Goal: Task Accomplishment & Management: Complete application form

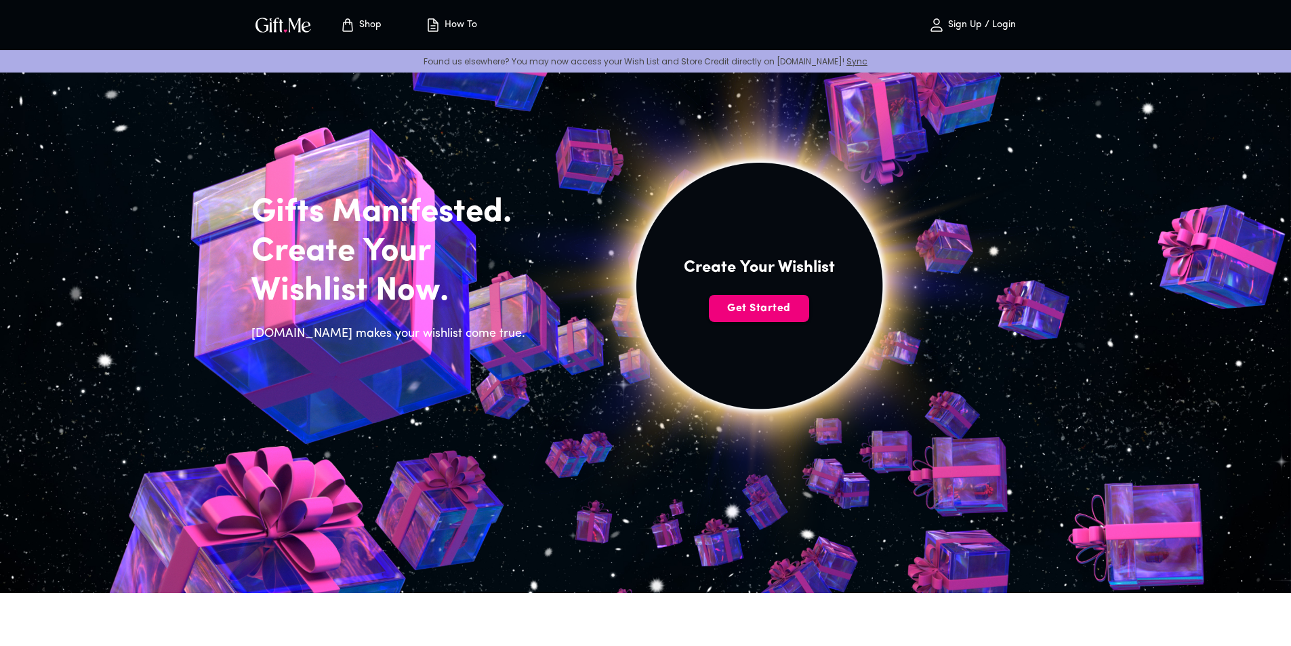
click at [766, 317] on button "Get Started" at bounding box center [759, 308] width 100 height 27
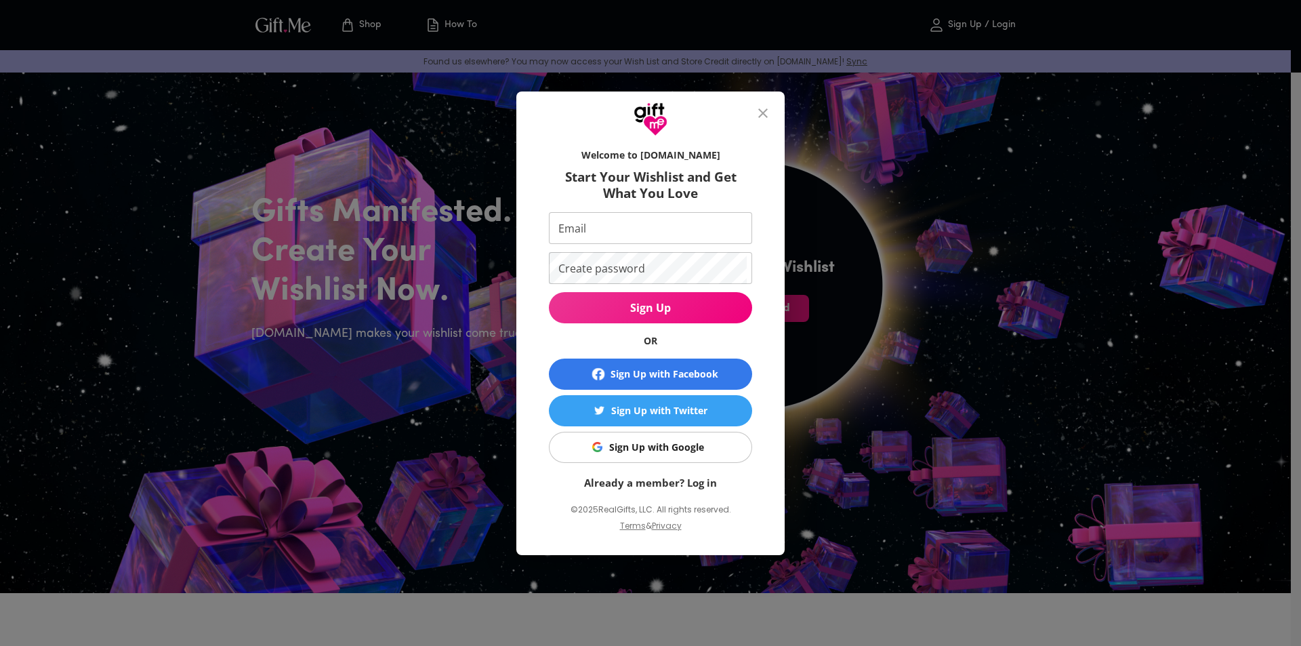
drag, startPoint x: 622, startPoint y: 214, endPoint x: 626, endPoint y: 223, distance: 9.7
click at [622, 214] on input "Email" at bounding box center [648, 228] width 198 height 32
click at [711, 182] on h6 "Start Your Wishlist and Get What You Love" at bounding box center [650, 185] width 203 height 33
click at [669, 444] on div "Sign Up with Google" at bounding box center [656, 447] width 95 height 15
click at [697, 451] on div "Sign Up with Google" at bounding box center [656, 447] width 95 height 15
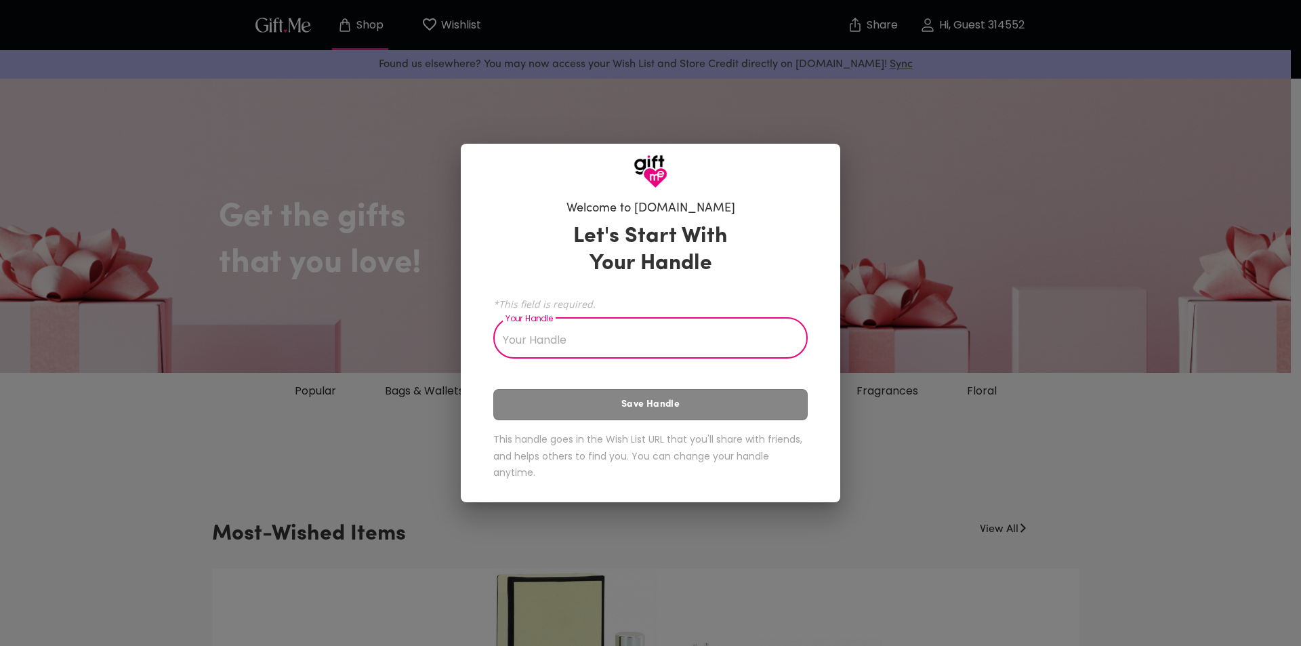
click at [591, 334] on input "Your Handle" at bounding box center [642, 339] width 299 height 38
type input "J"
type input "k"
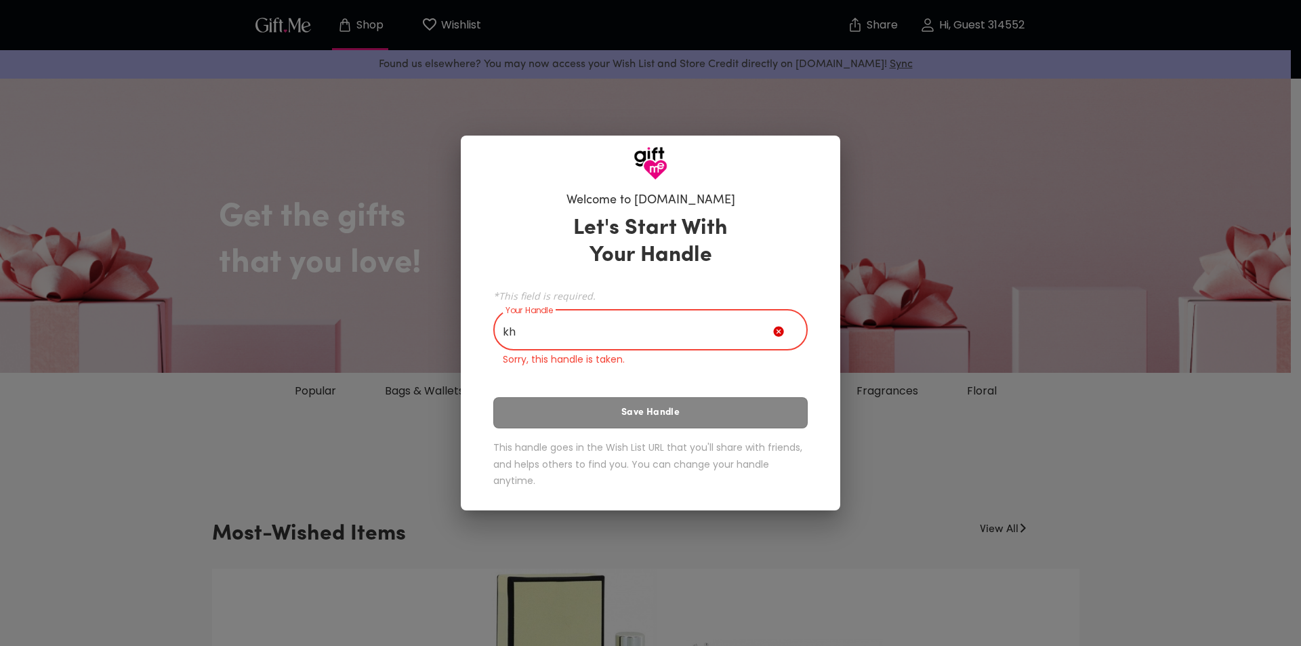
type input "k"
drag, startPoint x: 592, startPoint y: 419, endPoint x: 600, endPoint y: 396, distance: 24.4
click at [592, 419] on div "Let's Start With Your Handle *This field is required. Your Handle KHALIFA Your …" at bounding box center [650, 354] width 314 height 291
drag, startPoint x: 545, startPoint y: 328, endPoint x: 466, endPoint y: 328, distance: 79.3
click at [466, 328] on div "Welcome to Gift.me Let's Start With Your Handle *This field is required. Your H…" at bounding box center [650, 345] width 379 height 330
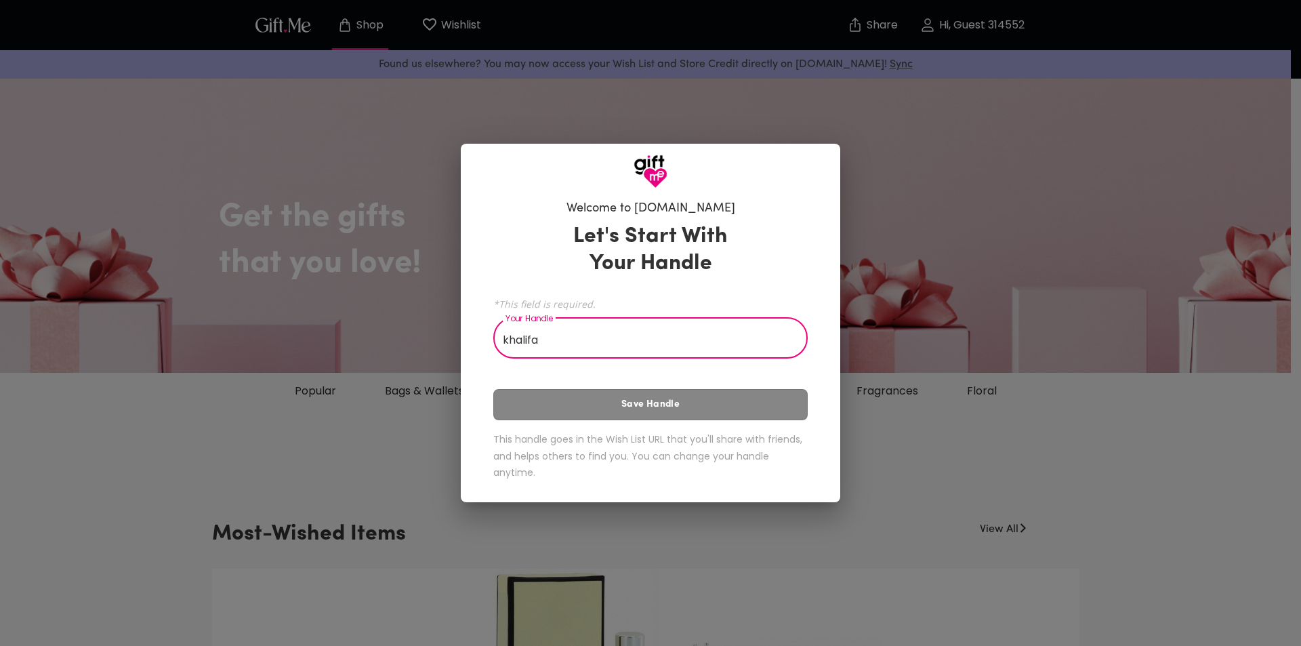
type input "khalifa"
click at [638, 400] on div "Let's Start With Your Handle *This field is required. Your Handle khalifa Your …" at bounding box center [650, 354] width 314 height 274
click at [605, 340] on input "khalifa" at bounding box center [642, 339] width 299 height 38
type input "k"
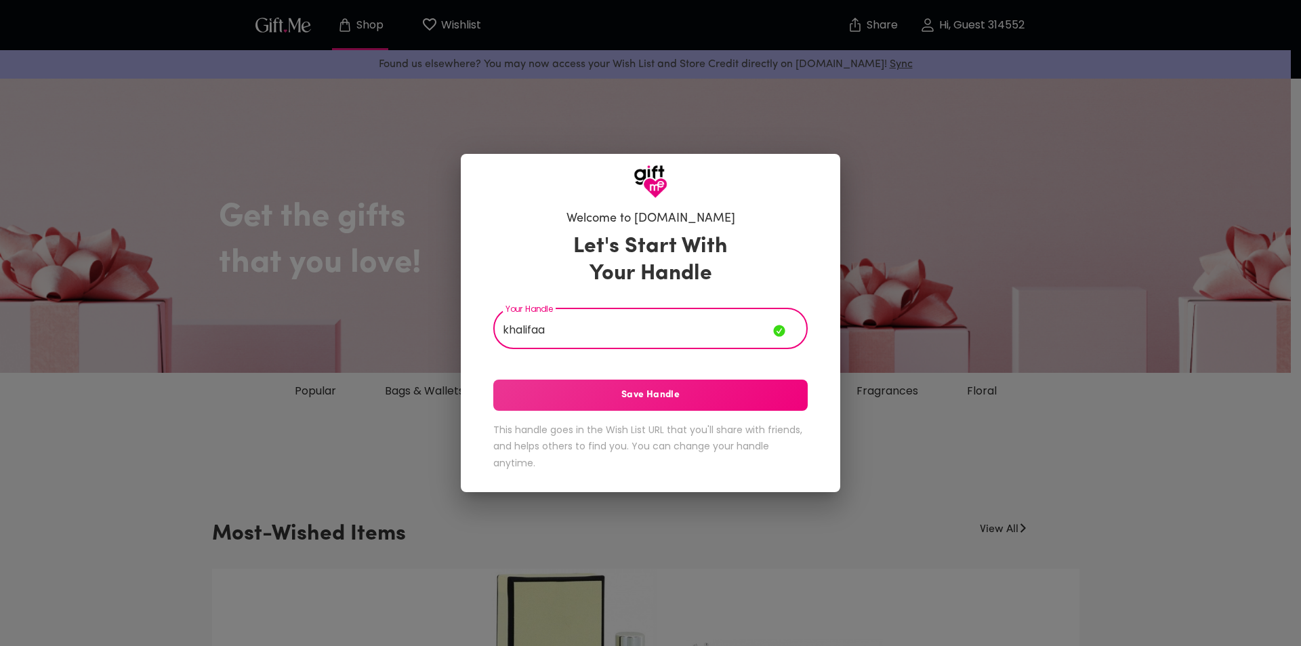
type input "khalifaa"
click at [677, 404] on button "Save Handle" at bounding box center [650, 394] width 314 height 31
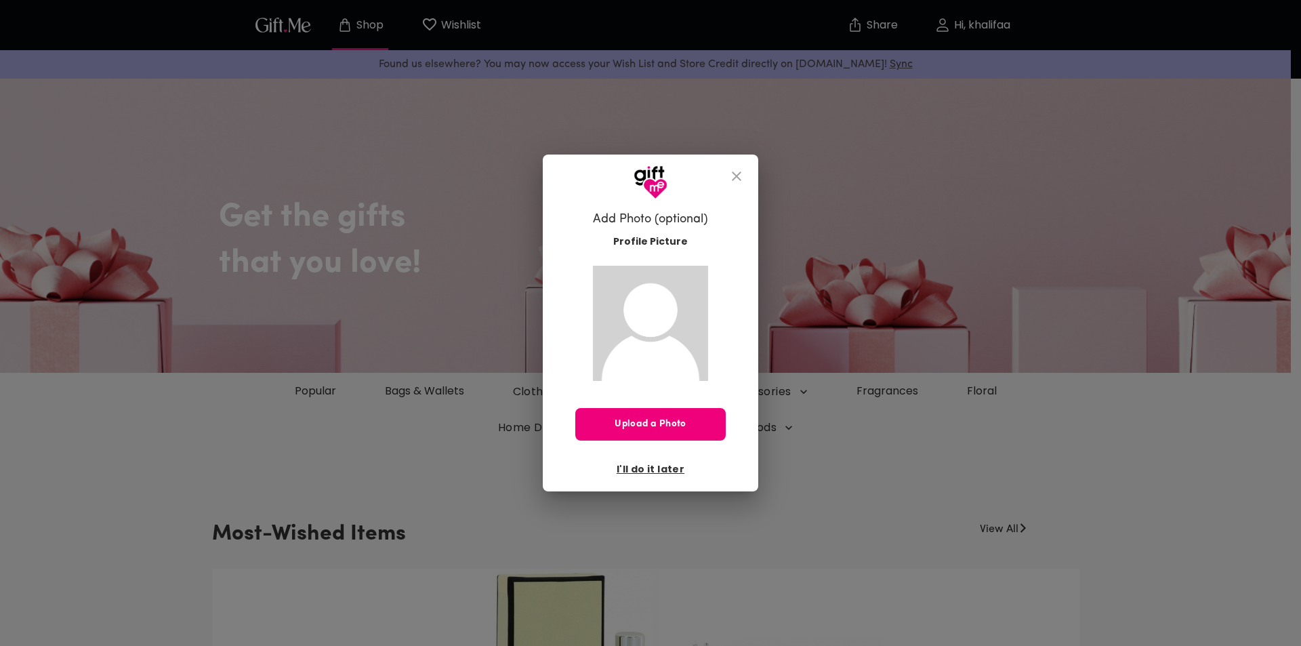
click at [667, 417] on span "Upload a Photo" at bounding box center [650, 424] width 150 height 15
click at [648, 419] on span "Upload a Photo" at bounding box center [650, 424] width 150 height 15
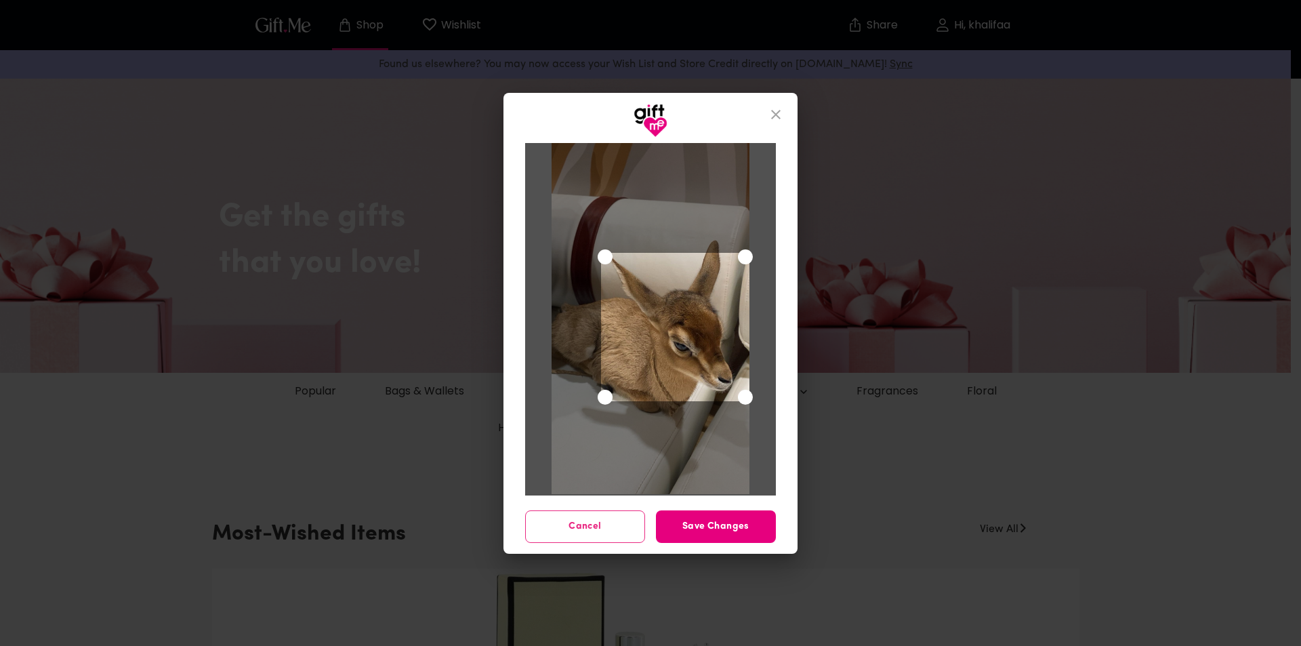
click at [705, 376] on div "Use the arrow keys to move the crop selection area" at bounding box center [675, 327] width 148 height 148
click at [755, 528] on span "Save Changes" at bounding box center [716, 526] width 120 height 15
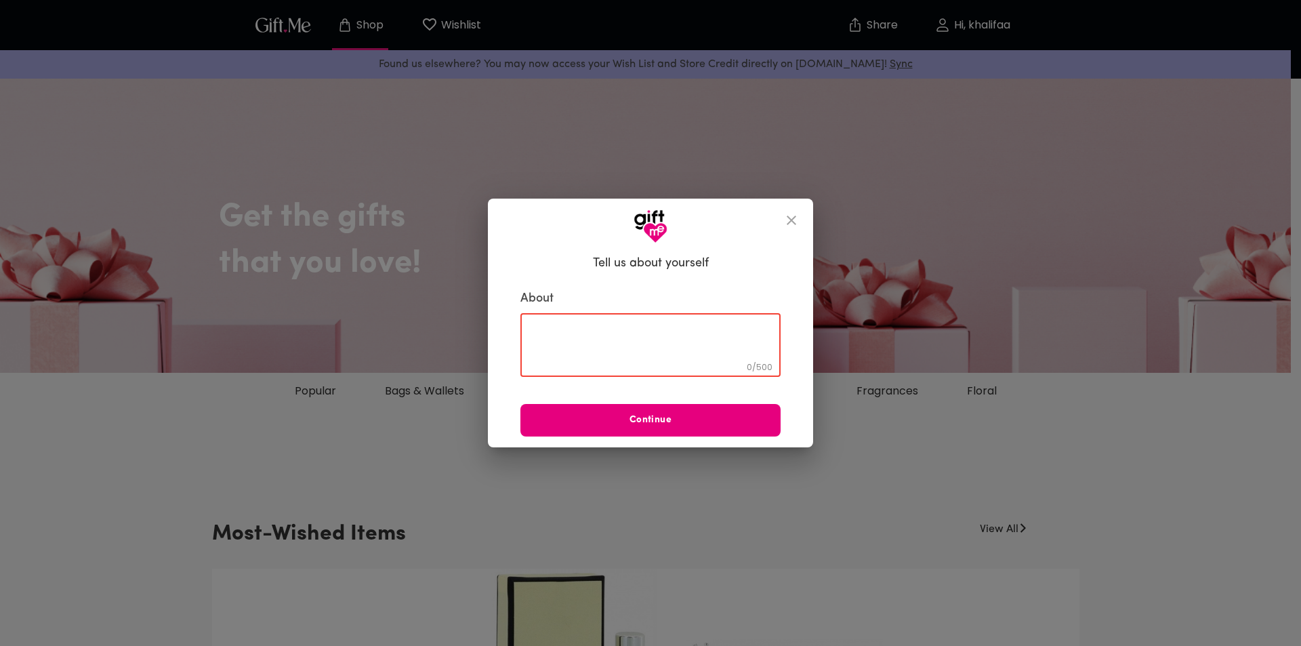
click at [620, 333] on textarea at bounding box center [650, 345] width 241 height 39
type textarea "J"
type textarea "L"
click at [563, 333] on textarea "lovely ❣" at bounding box center [650, 345] width 241 height 39
drag, startPoint x: 541, startPoint y: 335, endPoint x: 496, endPoint y: 335, distance: 44.7
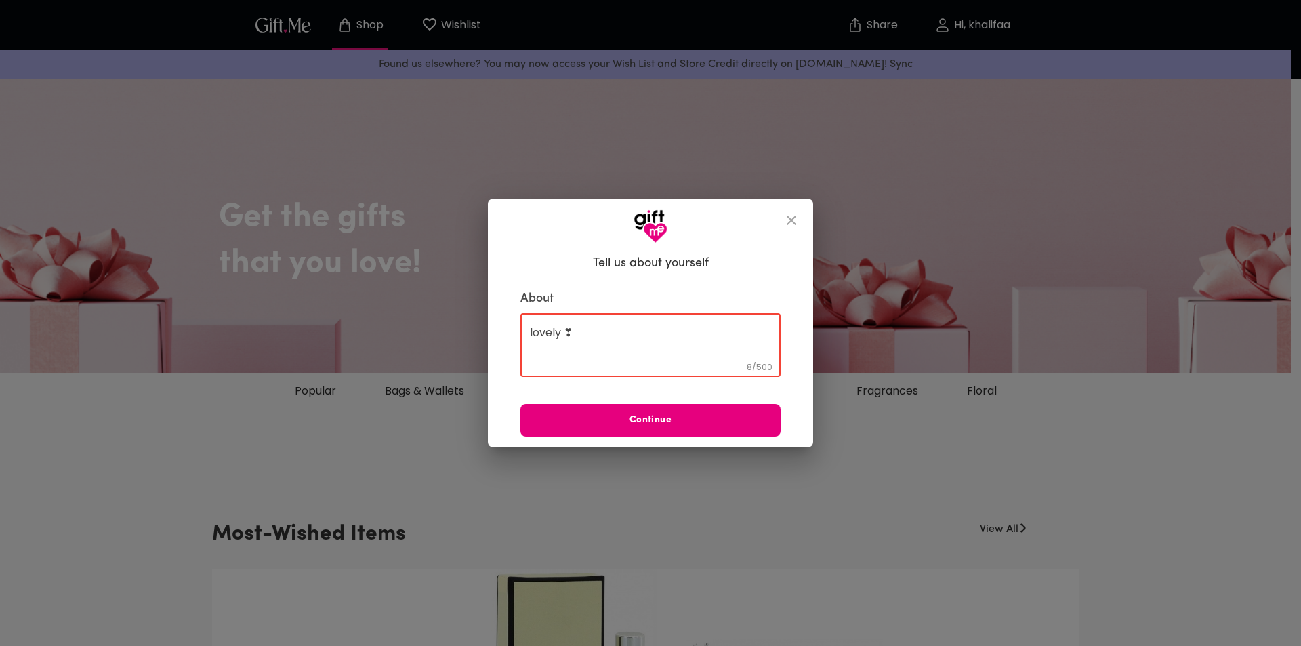
click at [497, 335] on div "Tell us about yourself About lovely ❣ 8 / 500 ​ Continue" at bounding box center [650, 345] width 325 height 205
click at [566, 331] on textarea "lovely ❣" at bounding box center [650, 345] width 241 height 39
drag, startPoint x: 565, startPoint y: 331, endPoint x: 551, endPoint y: 334, distance: 13.8
click at [549, 335] on textarea "lovely ❣" at bounding box center [650, 345] width 241 height 39
click at [557, 333] on textarea "lovely ❣" at bounding box center [650, 345] width 241 height 39
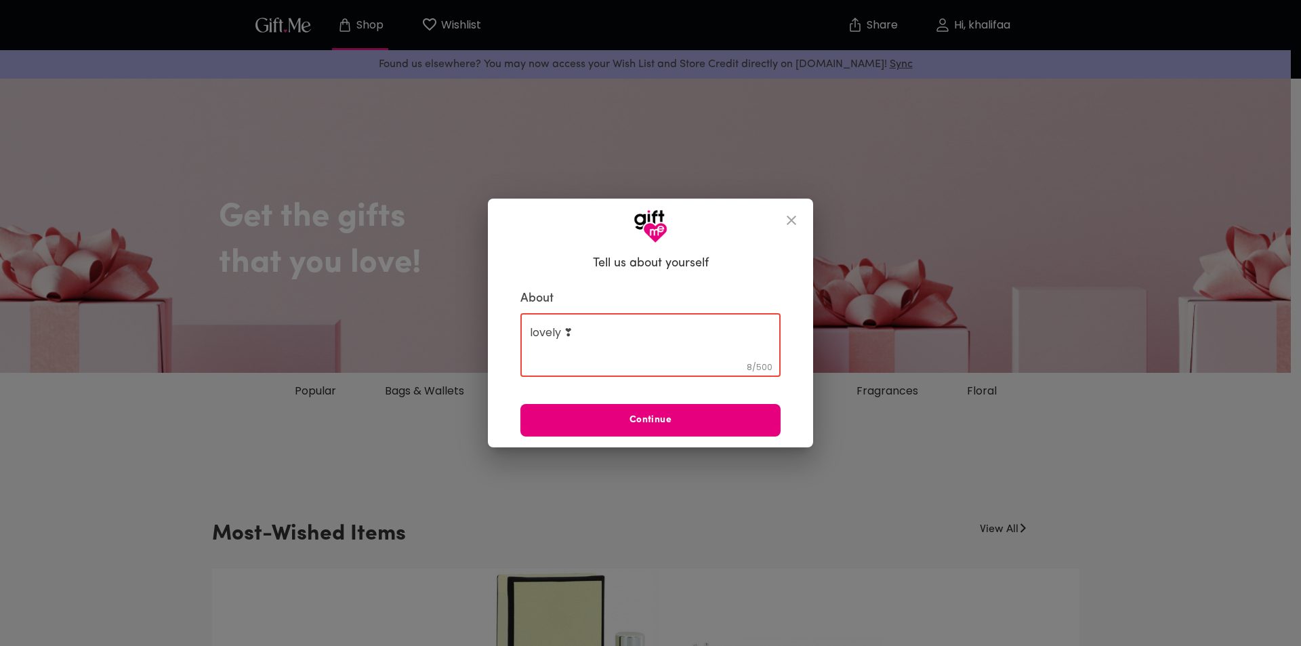
click at [547, 331] on textarea "lovely ❣" at bounding box center [650, 345] width 241 height 39
drag, startPoint x: 547, startPoint y: 331, endPoint x: 553, endPoint y: 342, distance: 13.4
click at [547, 331] on textarea "lovely ❣" at bounding box center [650, 345] width 241 height 39
click at [551, 329] on textarea "❣" at bounding box center [650, 345] width 241 height 39
type textarea "❣."
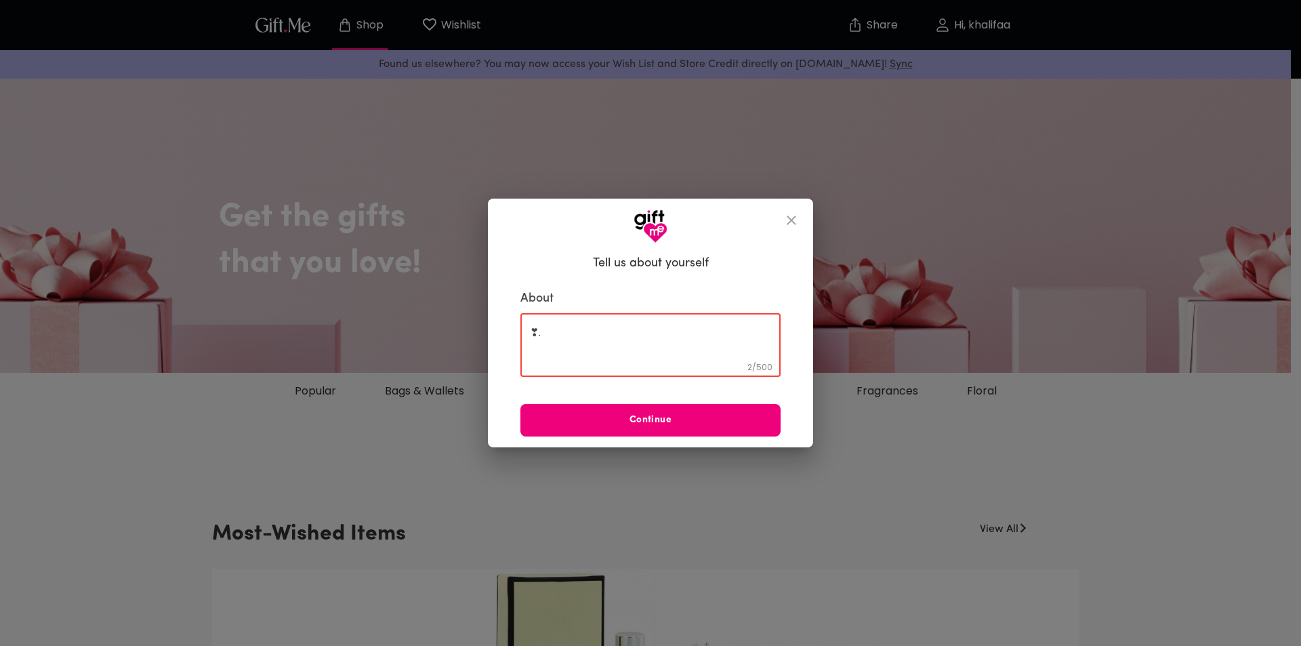
click at [609, 416] on span "Continue" at bounding box center [650, 420] width 260 height 15
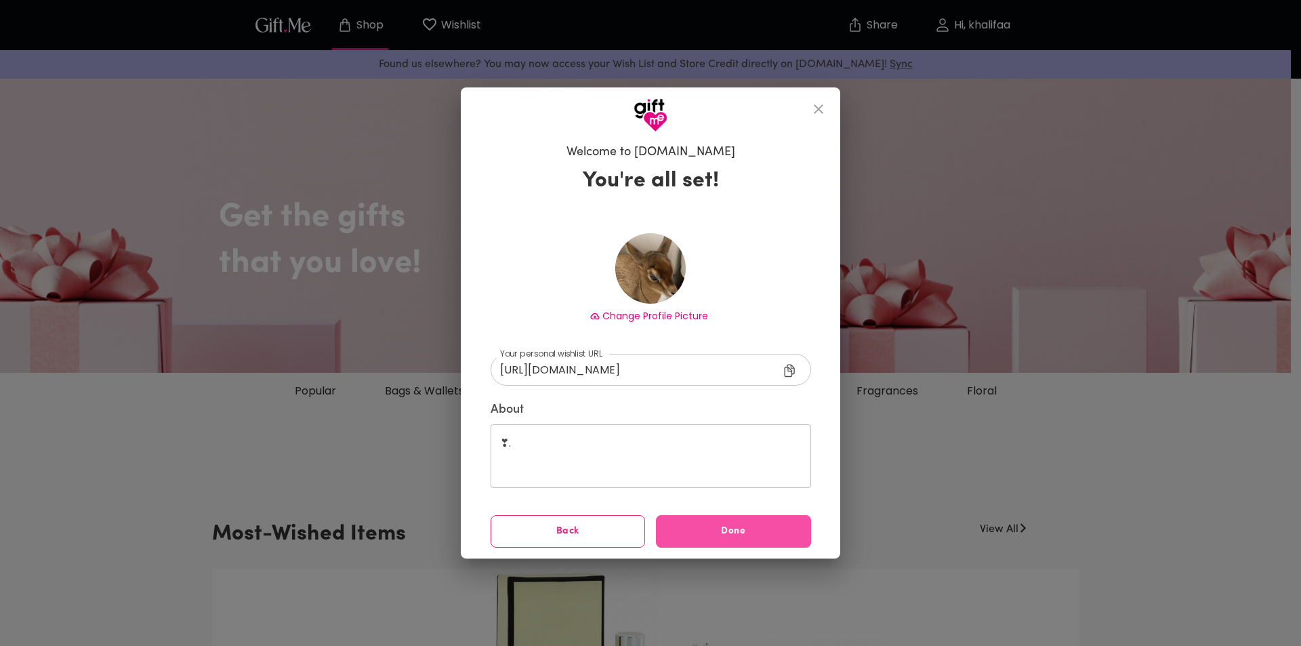
click at [704, 519] on button "Done" at bounding box center [733, 531] width 155 height 33
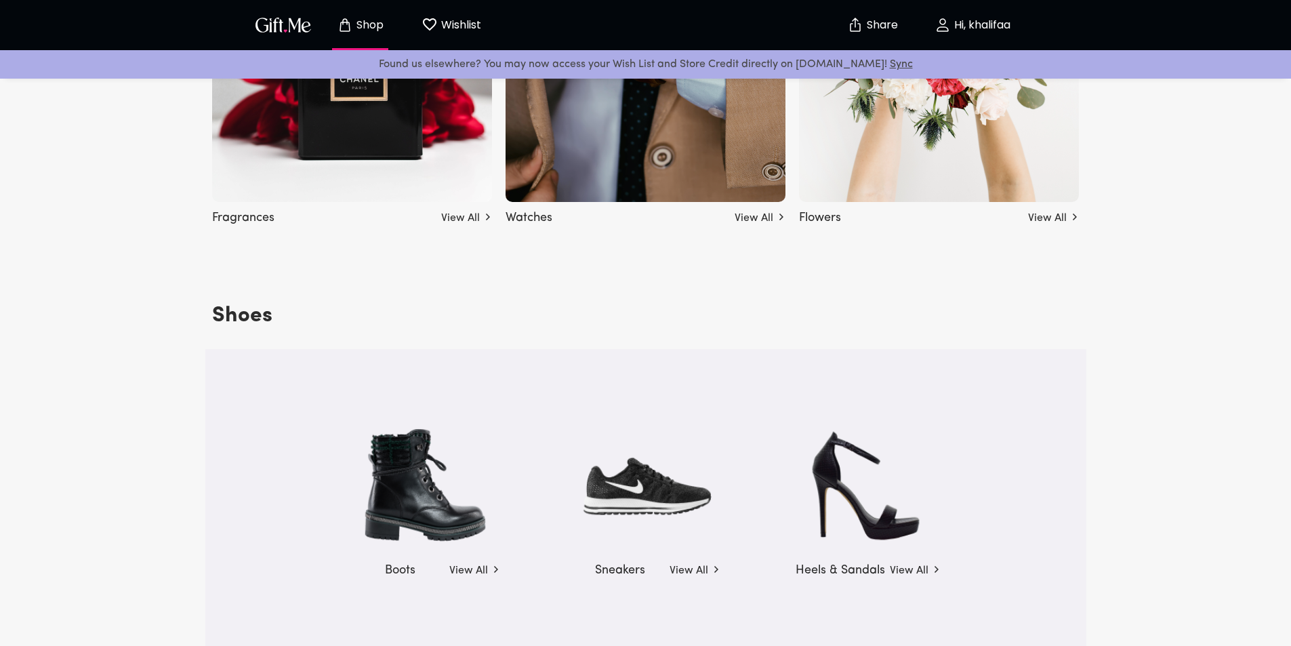
scroll to position [1761, 0]
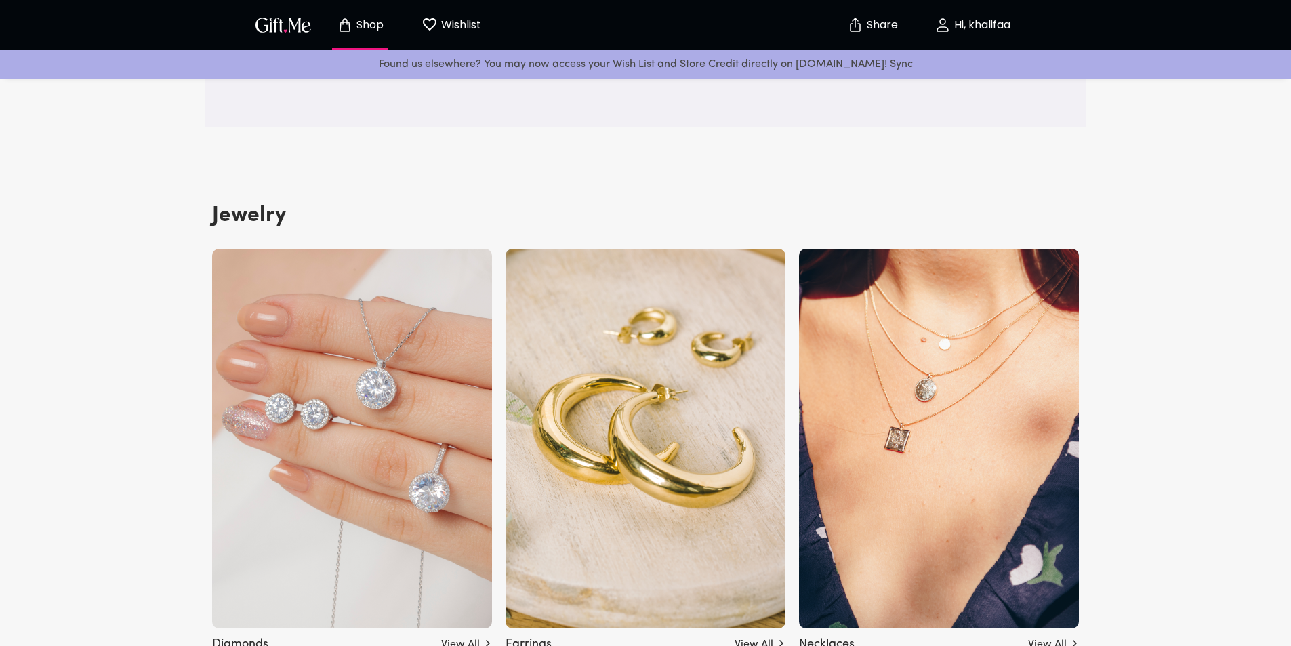
drag, startPoint x: 1140, startPoint y: 462, endPoint x: 1154, endPoint y: 381, distance: 81.9
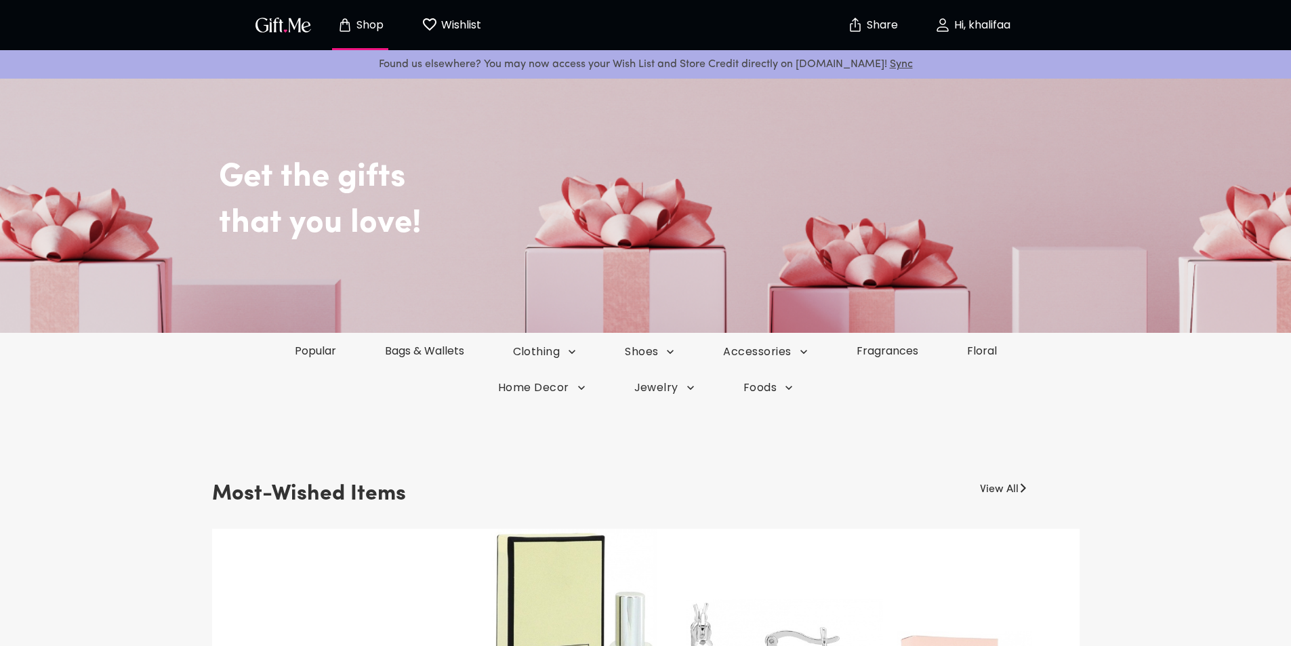
scroll to position [0, 0]
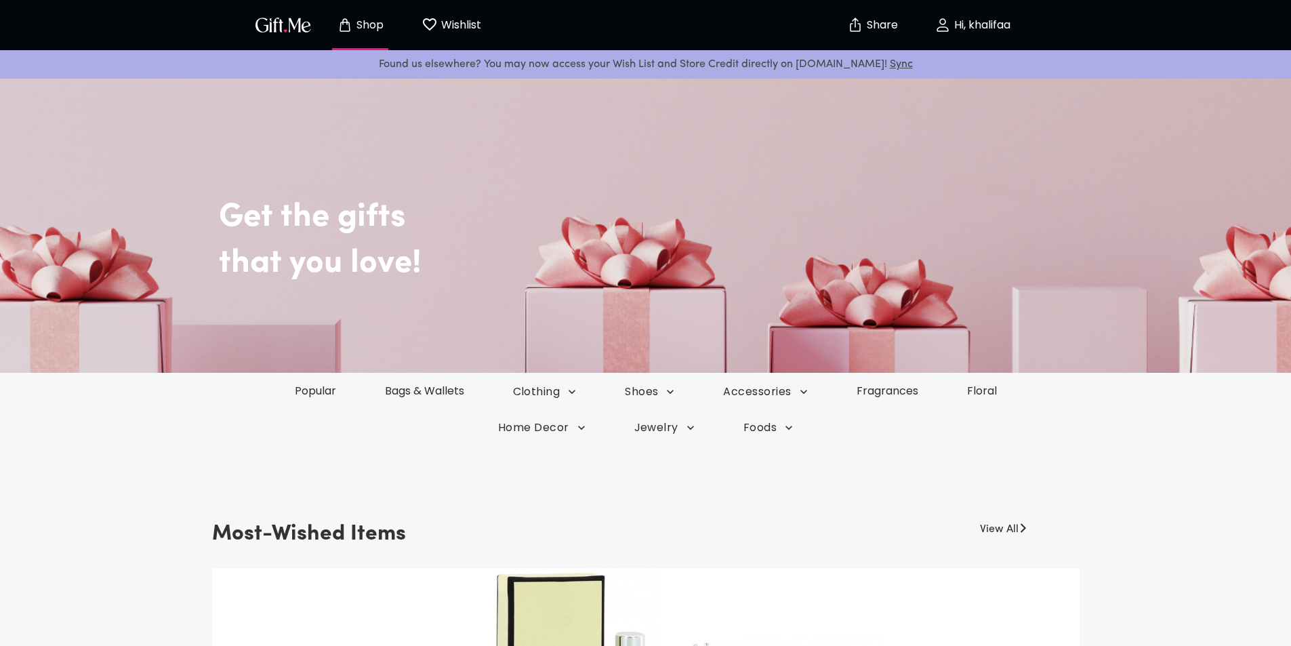
click at [442, 29] on p "Wishlist" at bounding box center [459, 25] width 43 height 18
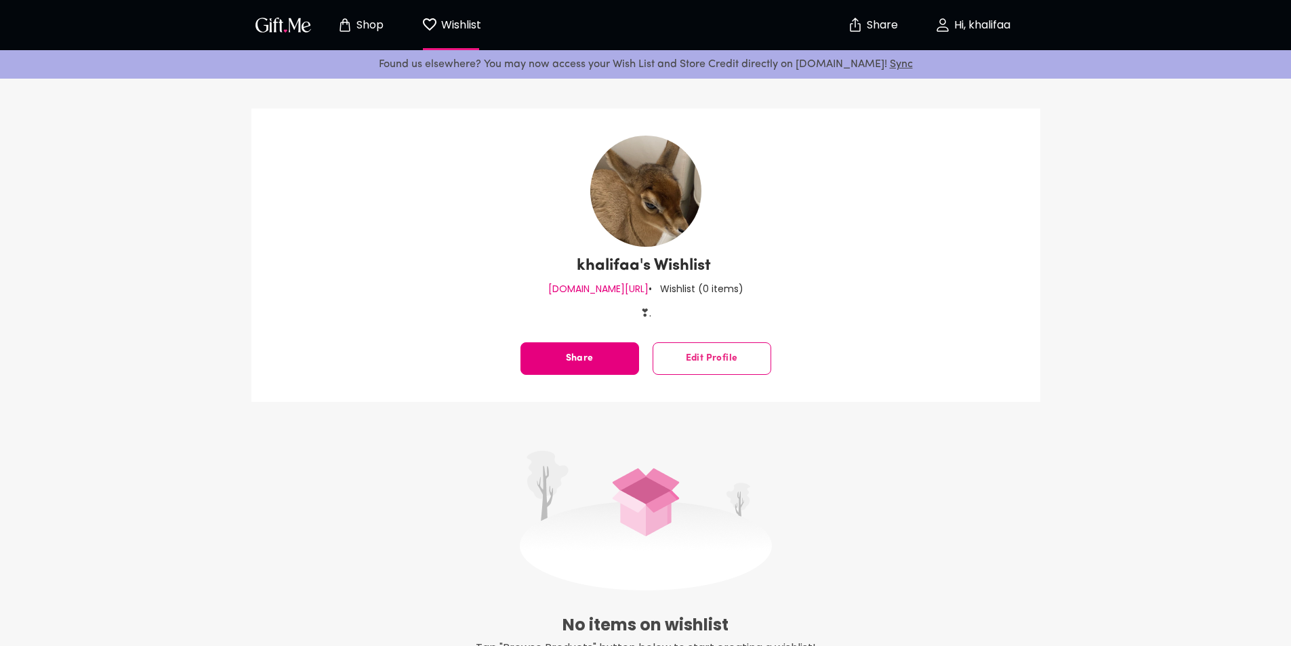
click at [378, 26] on p "Shop" at bounding box center [368, 26] width 30 height 12
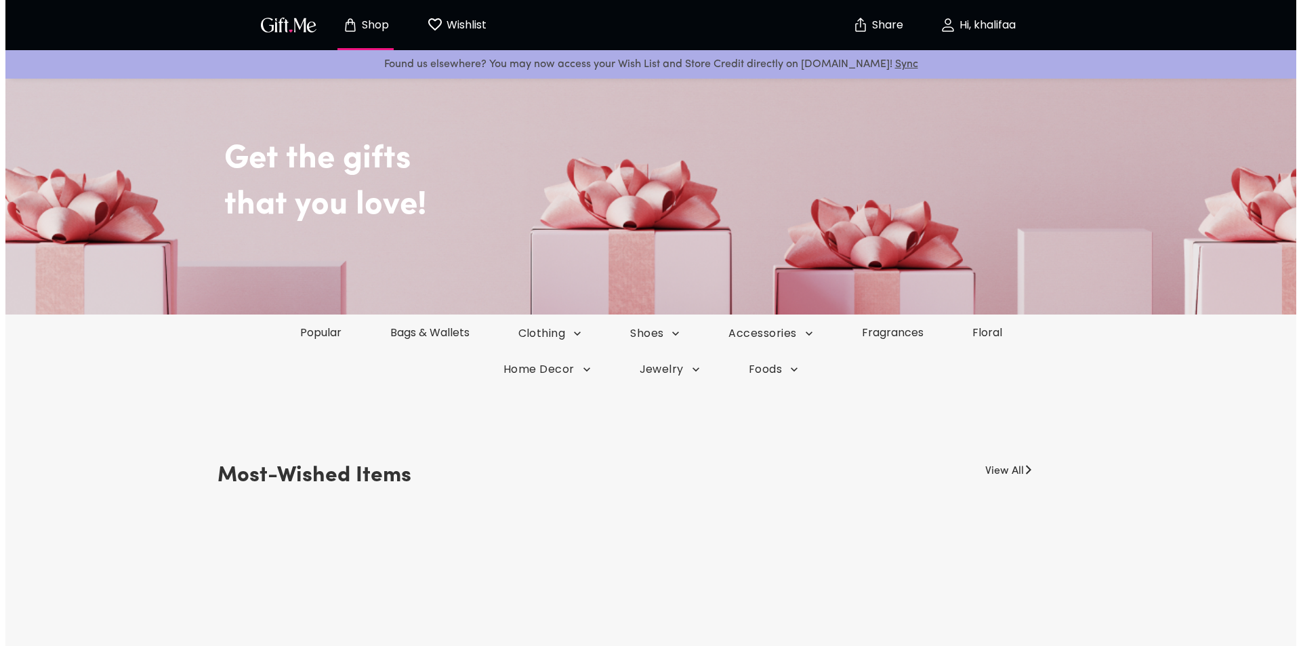
scroll to position [135, 0]
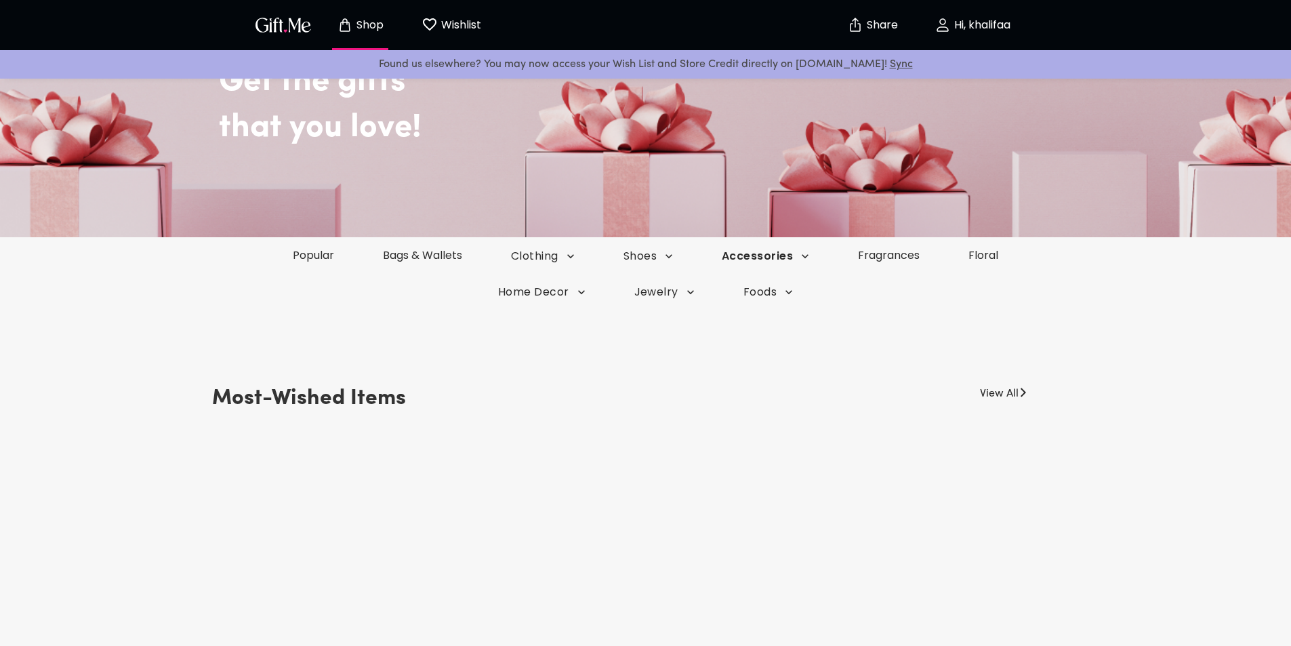
click at [780, 255] on span "Accessories" at bounding box center [765, 256] width 87 height 15
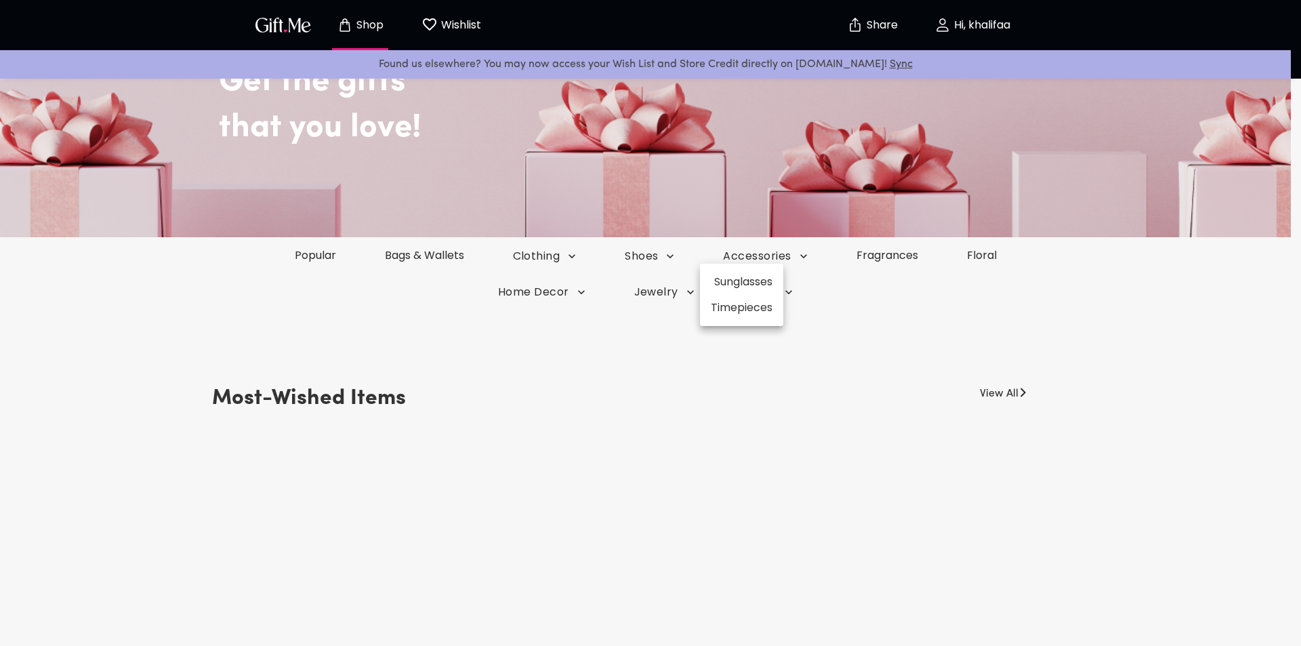
click at [742, 278] on li "Sunglasses" at bounding box center [741, 282] width 83 height 26
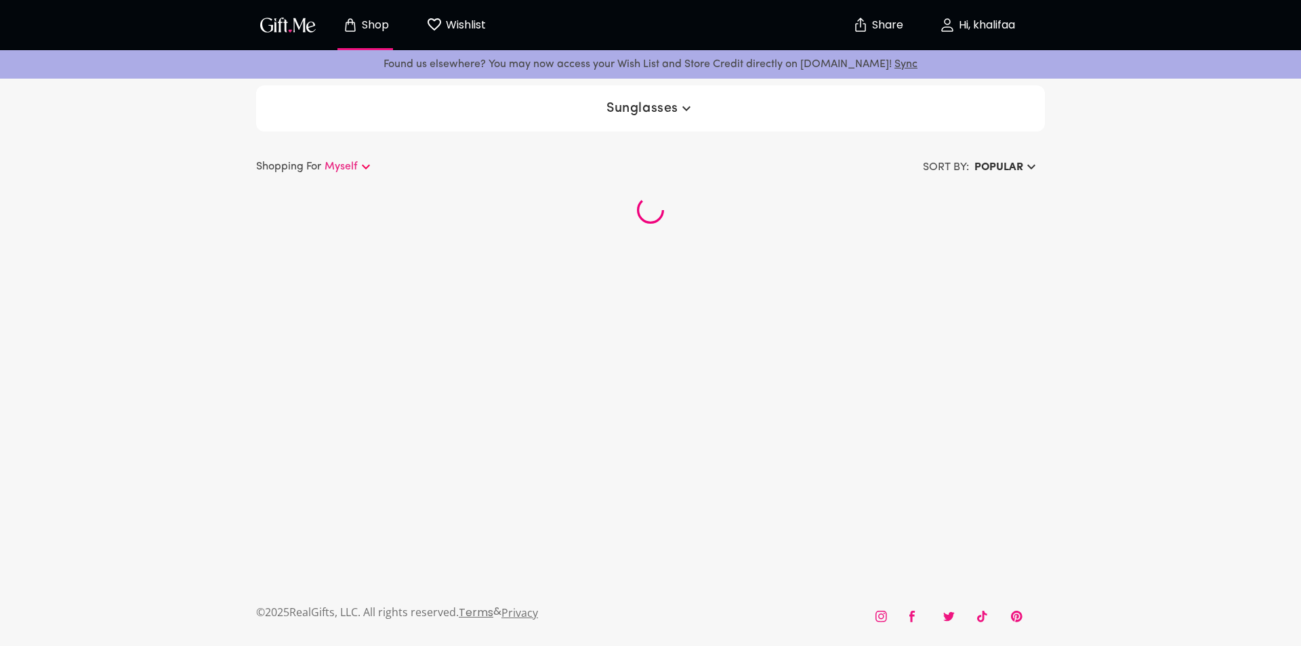
click at [657, 115] on button "Sunglasses" at bounding box center [650, 108] width 99 height 24
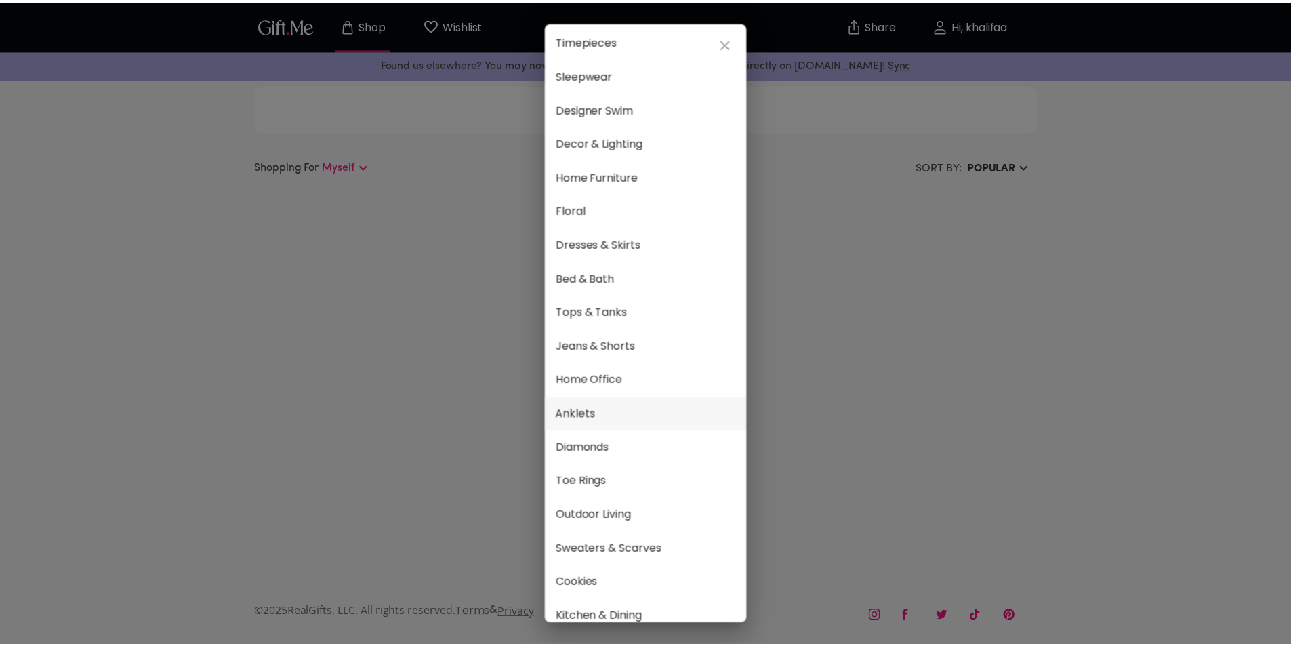
scroll to position [542, 0]
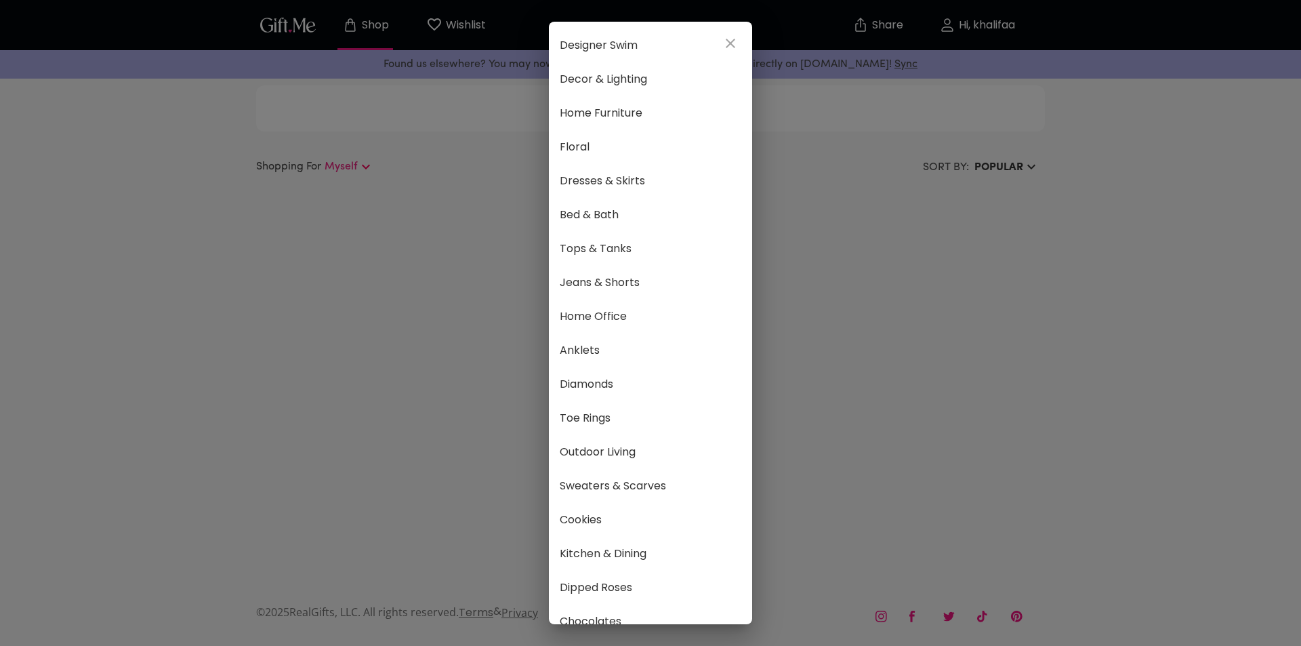
click at [910, 117] on div "☆ Popular ☆ Fragrances Bags & Wallets Select Lingerie Earrings Heels & Sandals …" at bounding box center [650, 323] width 1301 height 646
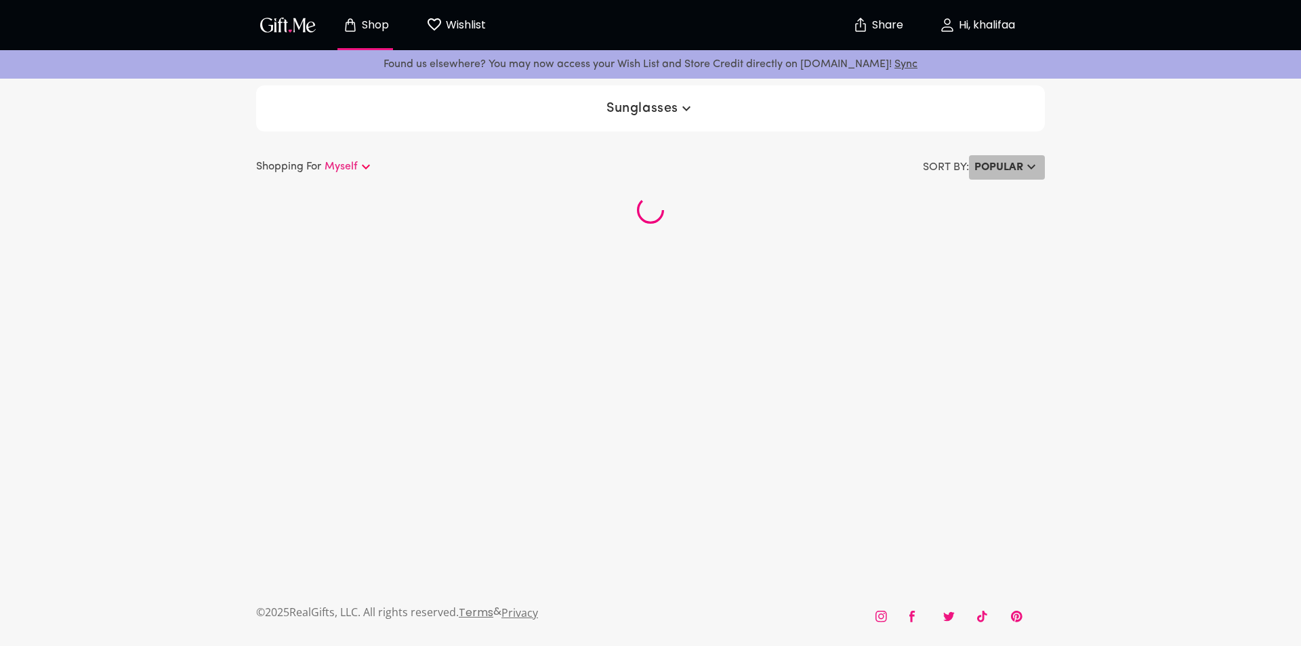
click at [1009, 169] on h6 "Popular" at bounding box center [998, 167] width 49 height 16
click at [1016, 195] on li "NEWEST" at bounding box center [1025, 194] width 112 height 26
click at [289, 26] on img "button" at bounding box center [287, 25] width 61 height 20
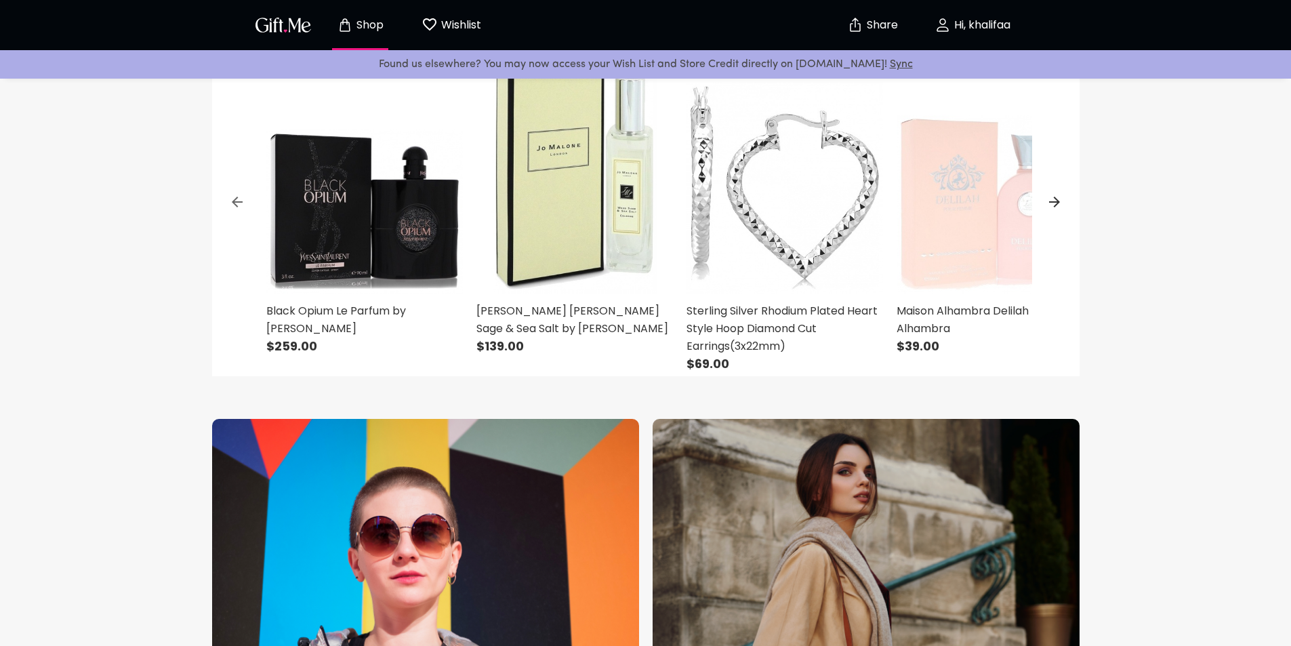
scroll to position [474, 0]
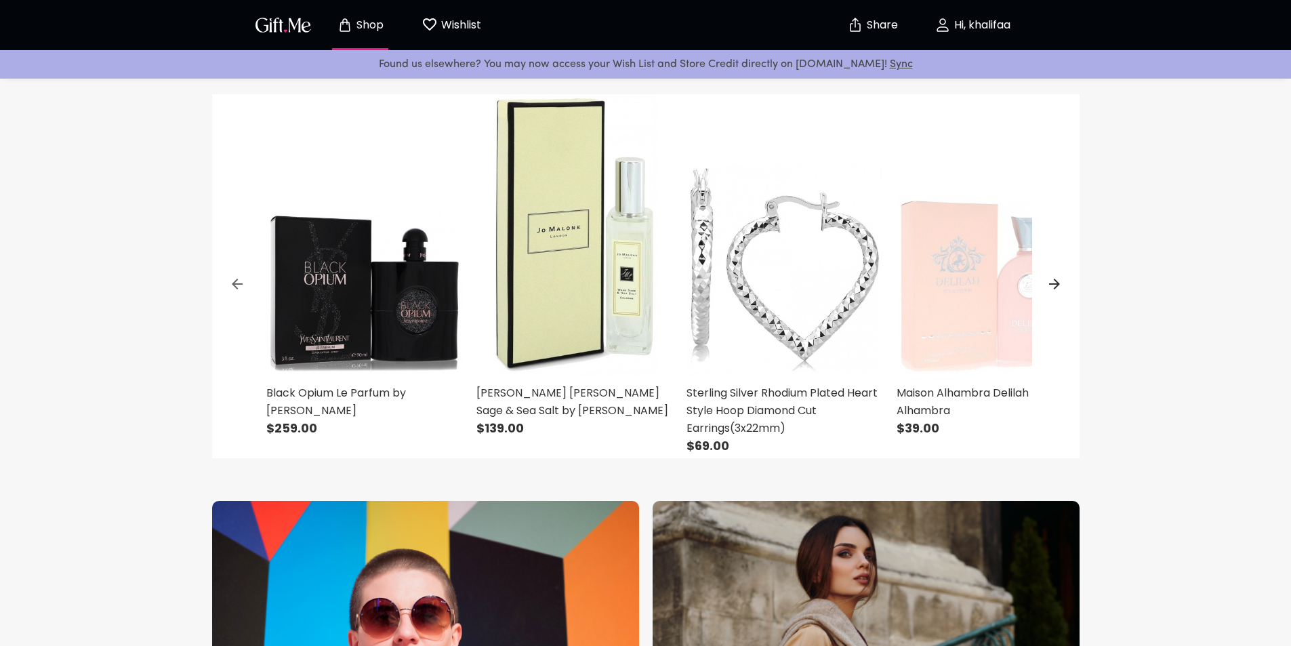
click at [1053, 291] on icon at bounding box center [1054, 284] width 16 height 16
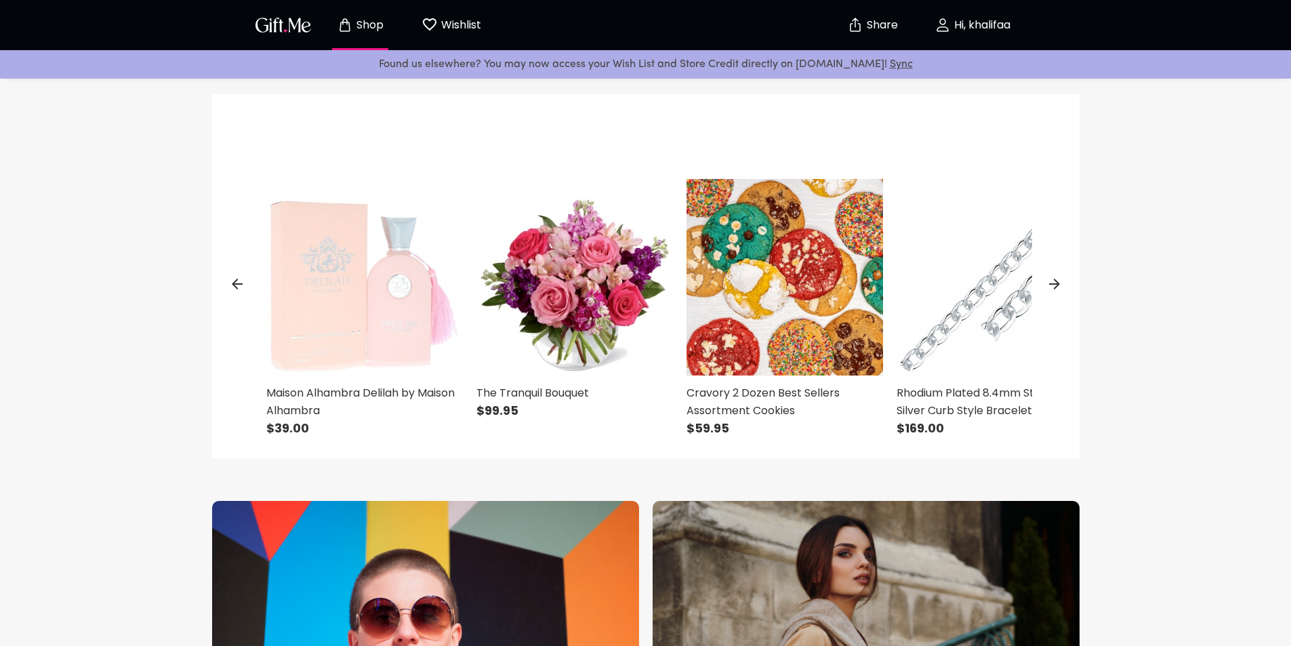
click at [1053, 285] on icon at bounding box center [1054, 284] width 16 height 16
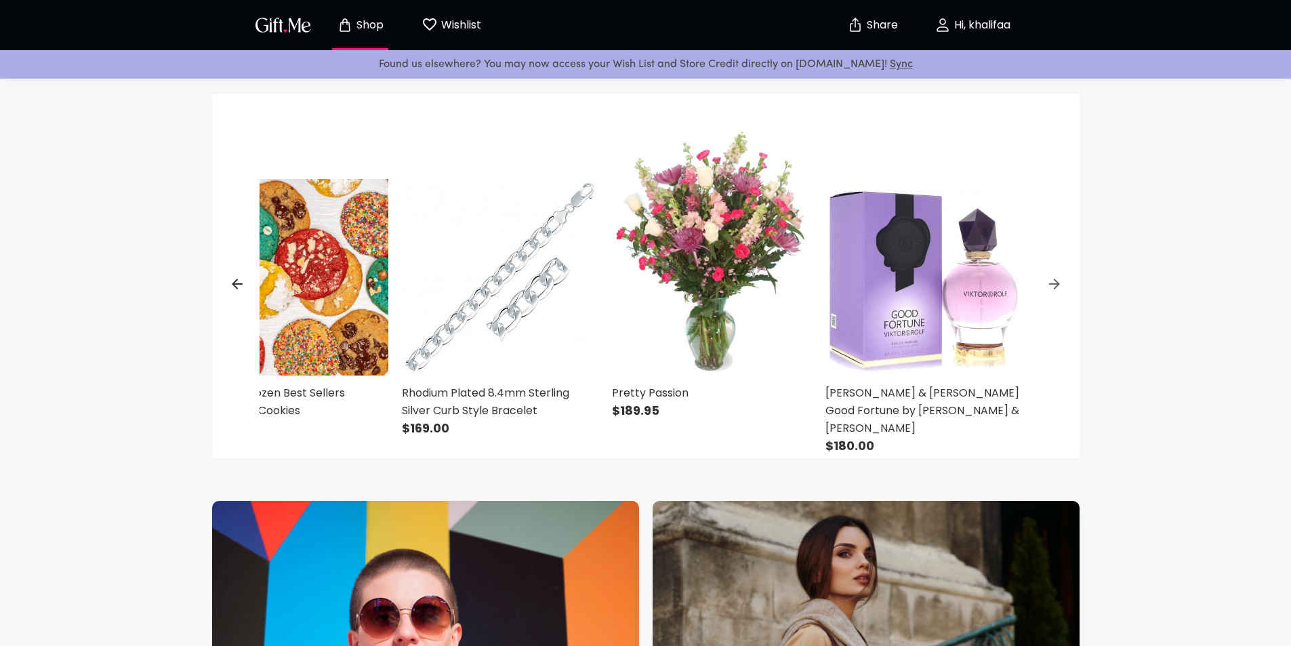
click at [1053, 283] on icon at bounding box center [1054, 283] width 11 height 11
click at [1053, 283] on icon at bounding box center [1054, 284] width 16 height 16
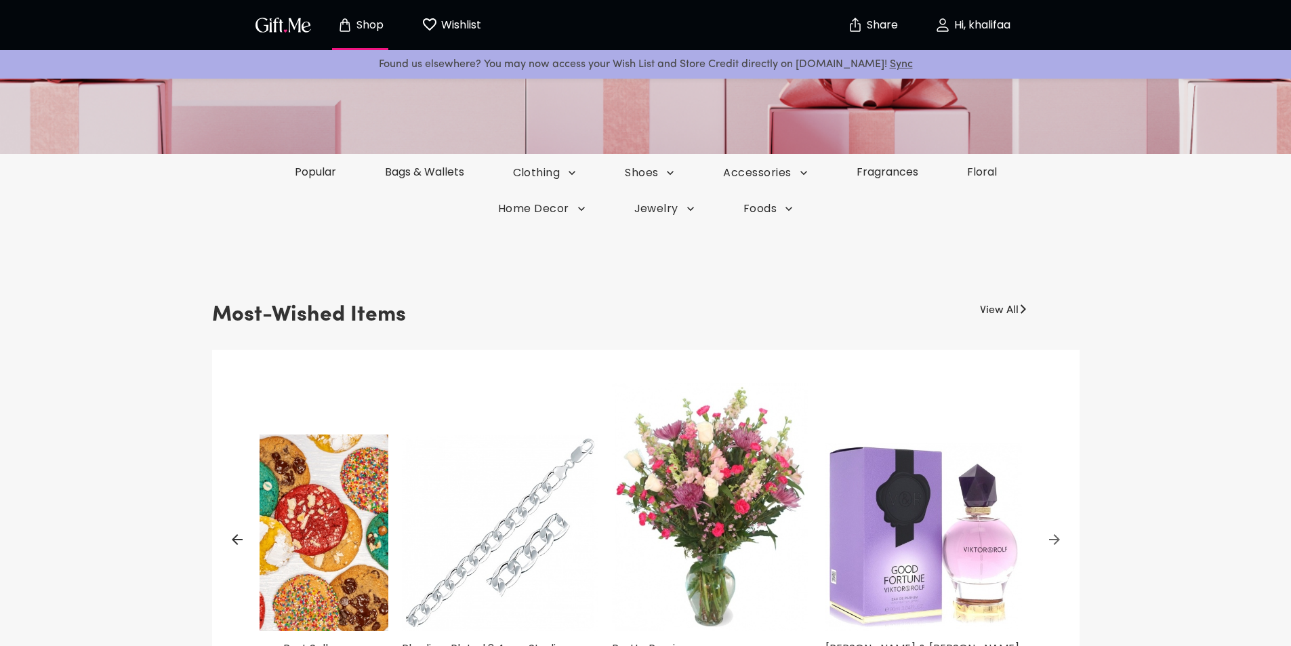
scroll to position [68, 0]
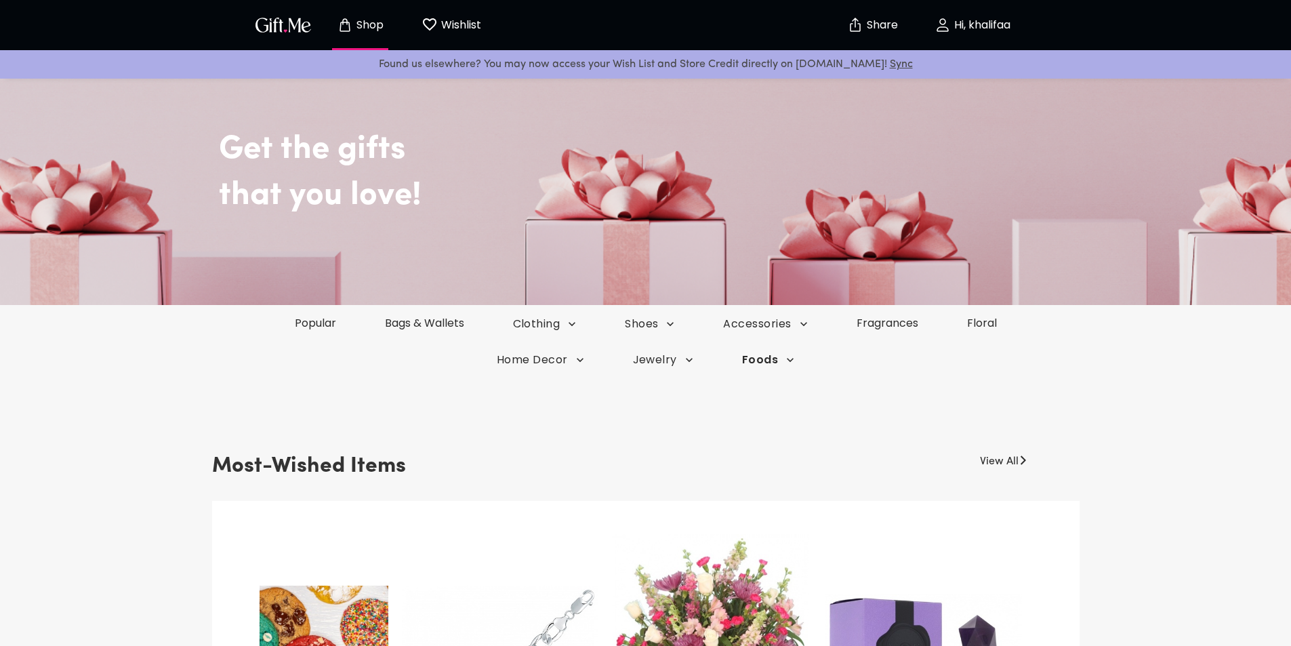
click at [758, 361] on span "Foods" at bounding box center [768, 359] width 52 height 15
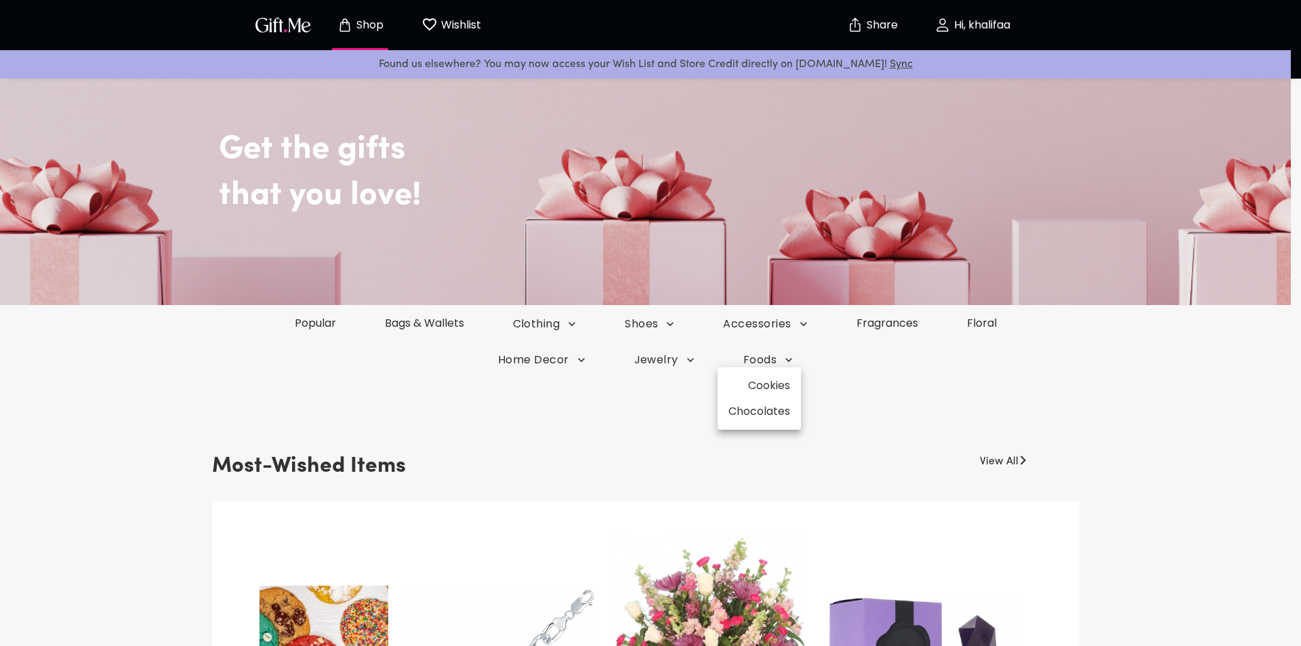
click at [752, 361] on div at bounding box center [650, 323] width 1301 height 646
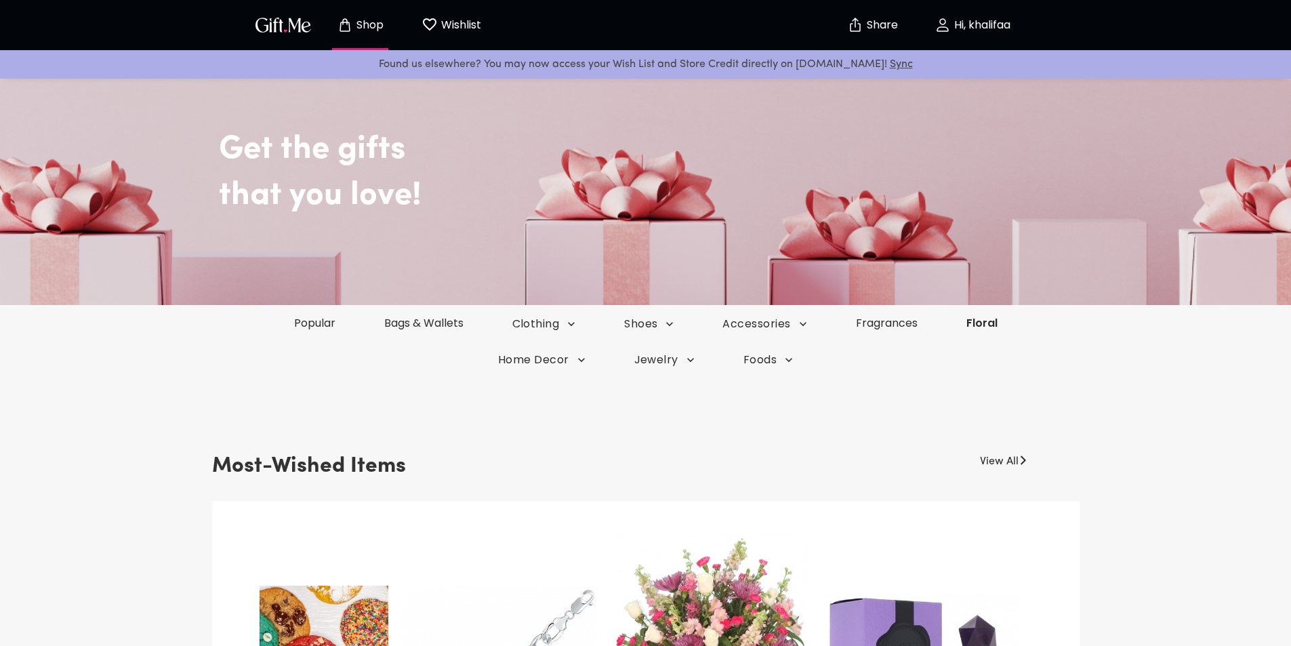
click at [994, 322] on link "Floral" at bounding box center [982, 323] width 80 height 16
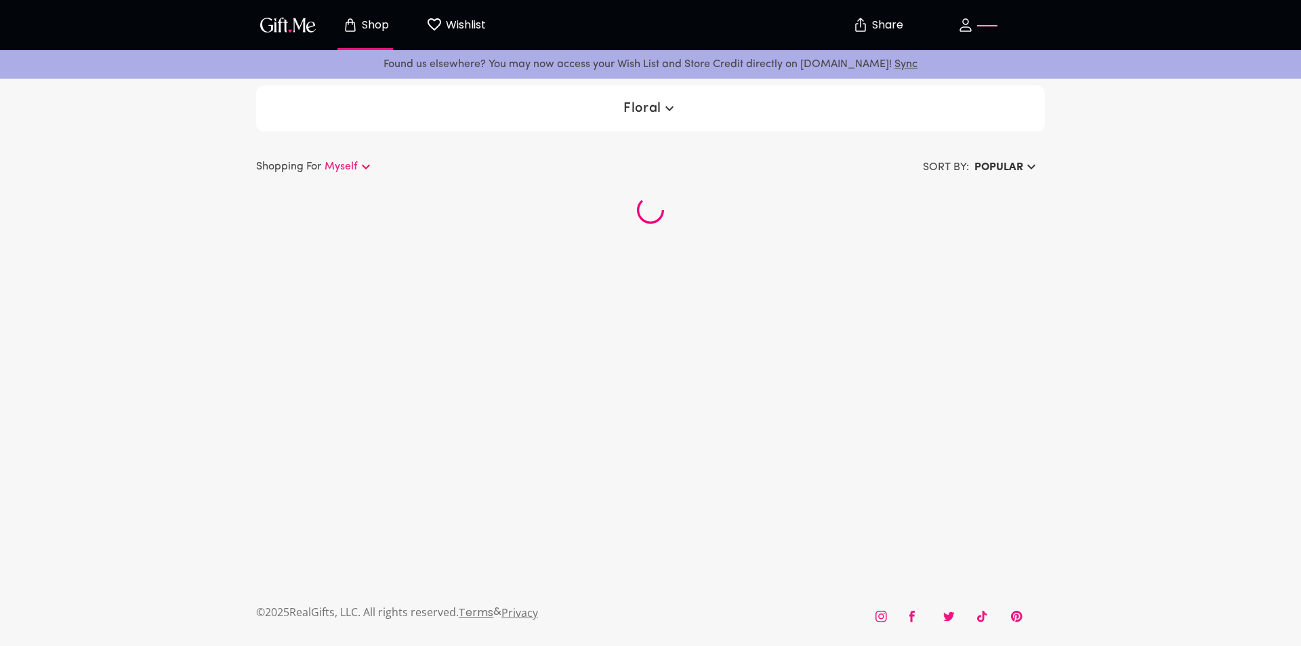
click at [332, 164] on p "Myself" at bounding box center [341, 167] width 33 height 16
click at [341, 196] on p "Select a recipient" at bounding box center [309, 195] width 105 height 18
click at [987, 24] on span "button" at bounding box center [976, 25] width 119 height 16
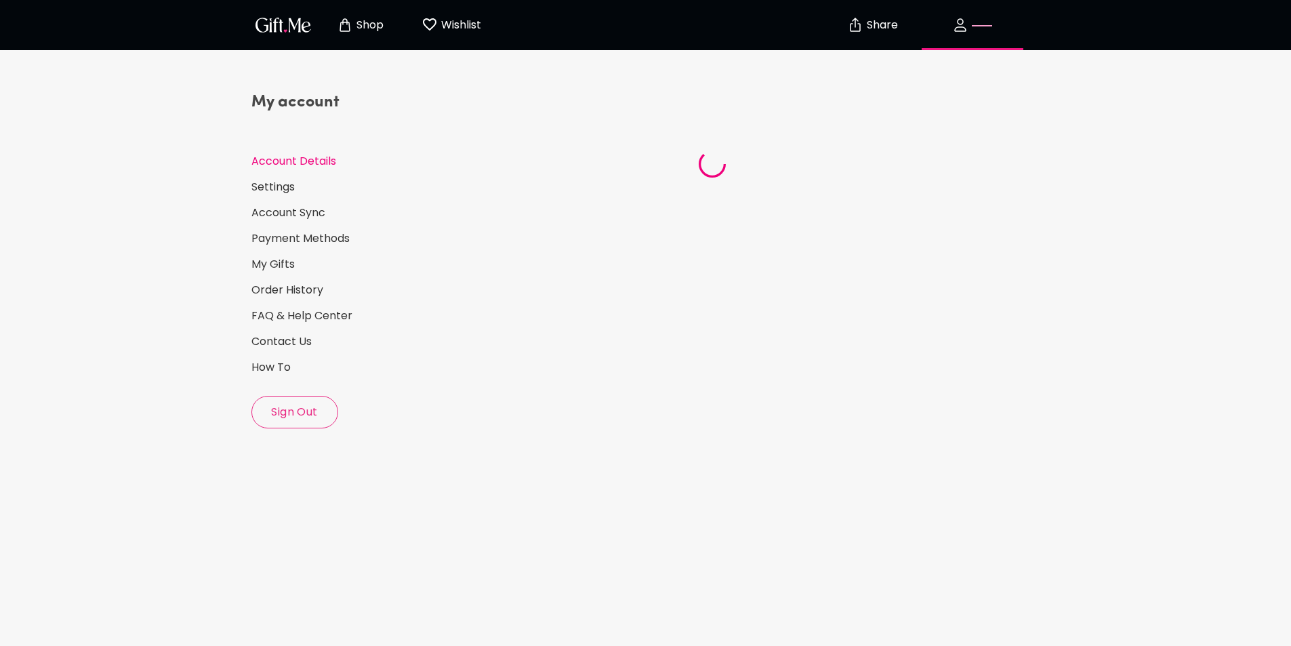
click at [296, 25] on img "button" at bounding box center [283, 25] width 61 height 20
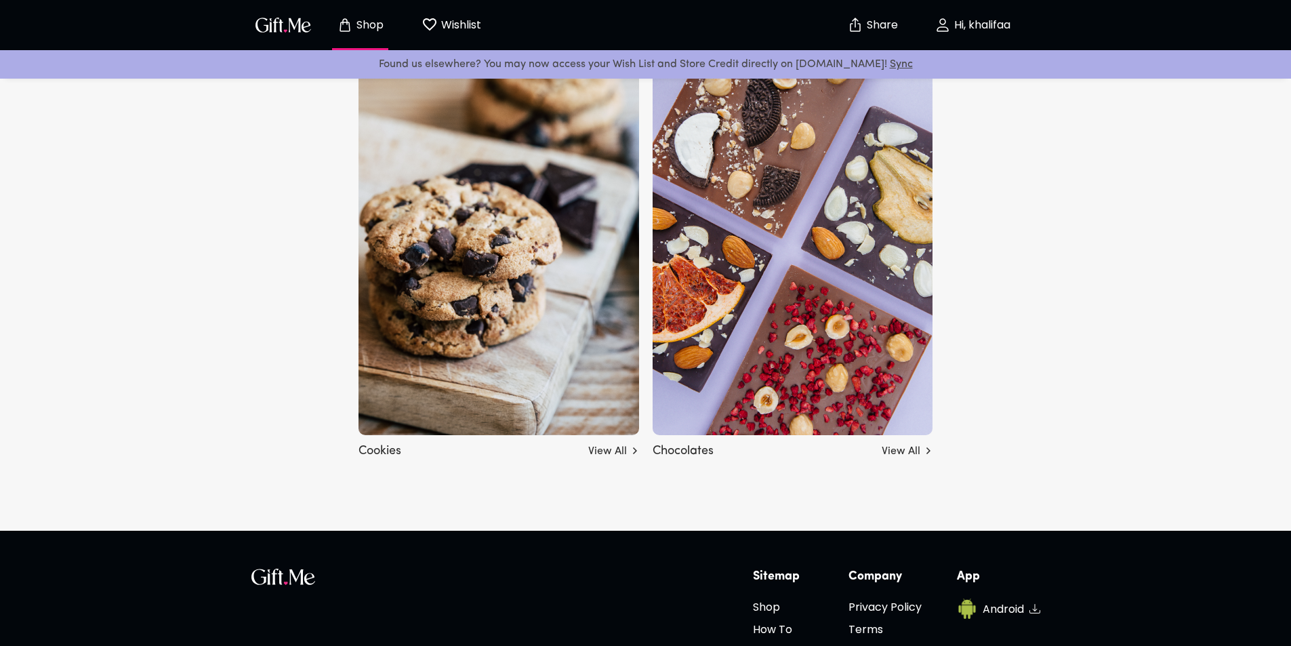
scroll to position [4742, 0]
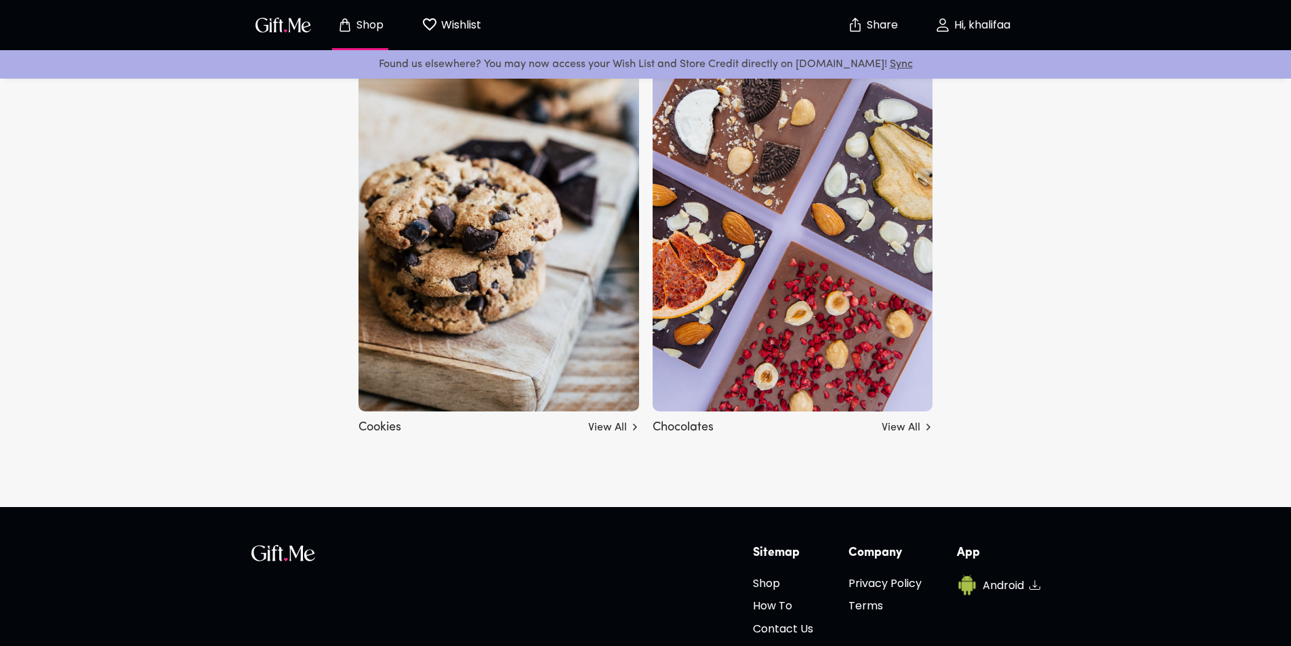
drag, startPoint x: 252, startPoint y: 411, endPoint x: 323, endPoint y: 184, distance: 237.2
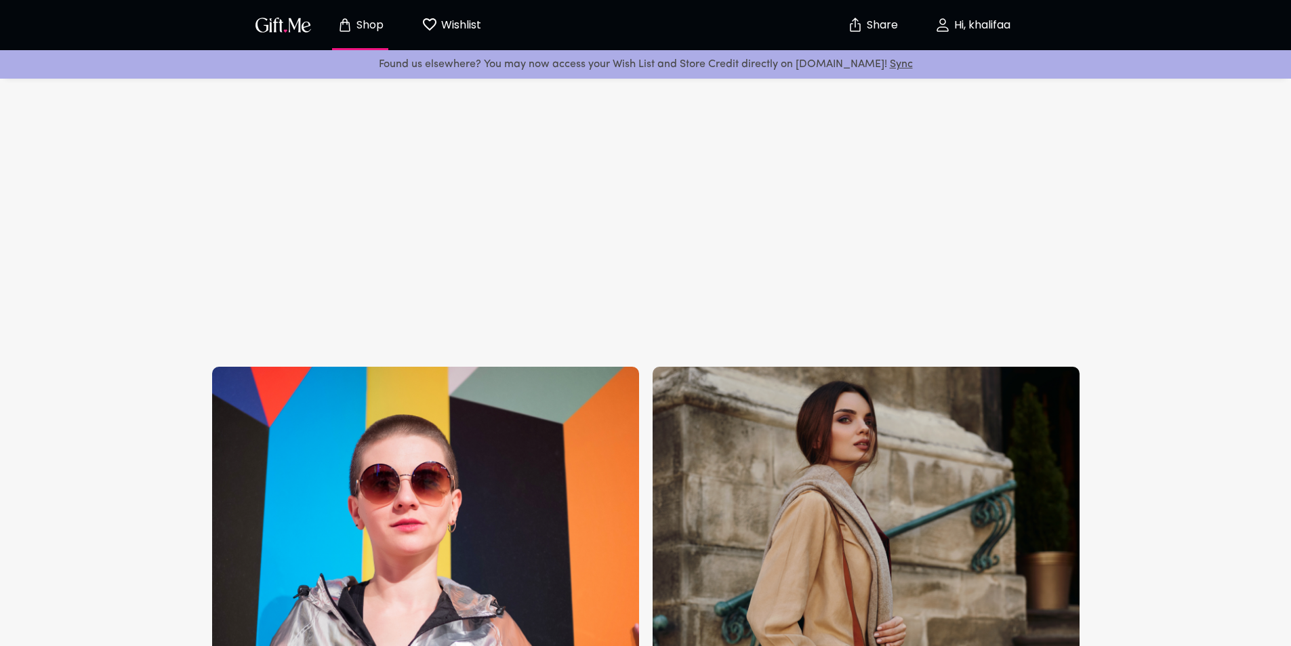
scroll to position [0, 0]
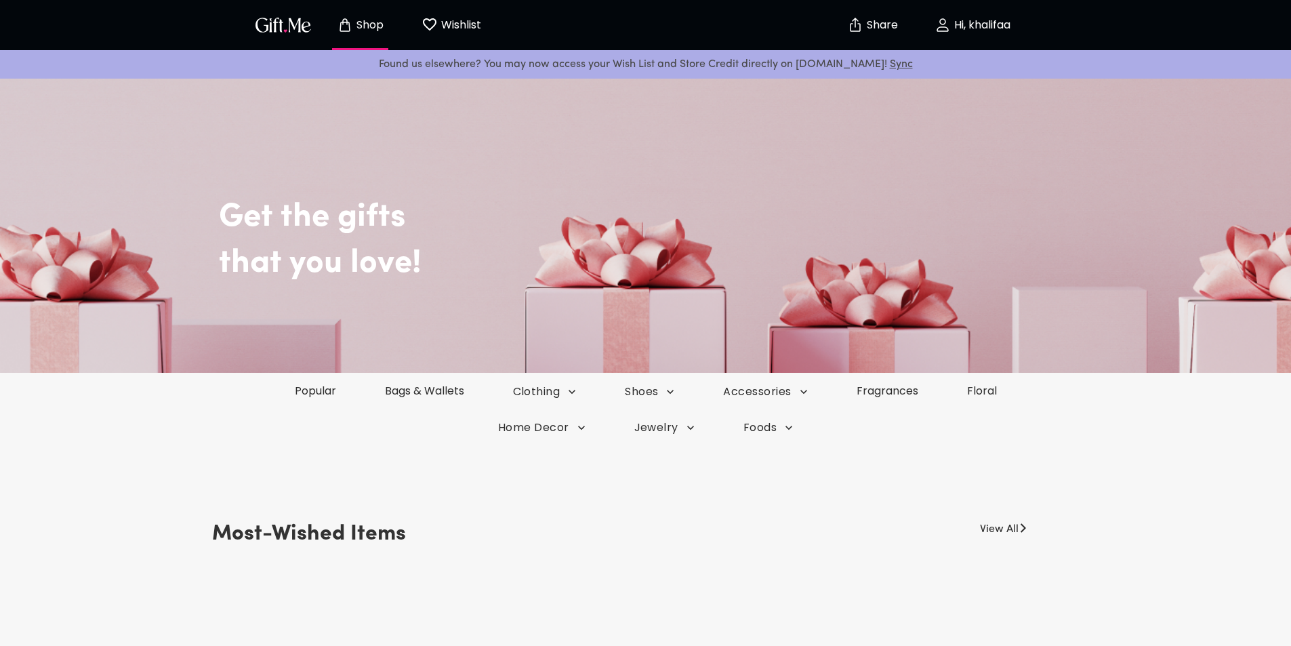
click at [583, 225] on h2 "Get the gifts" at bounding box center [676, 197] width 915 height 80
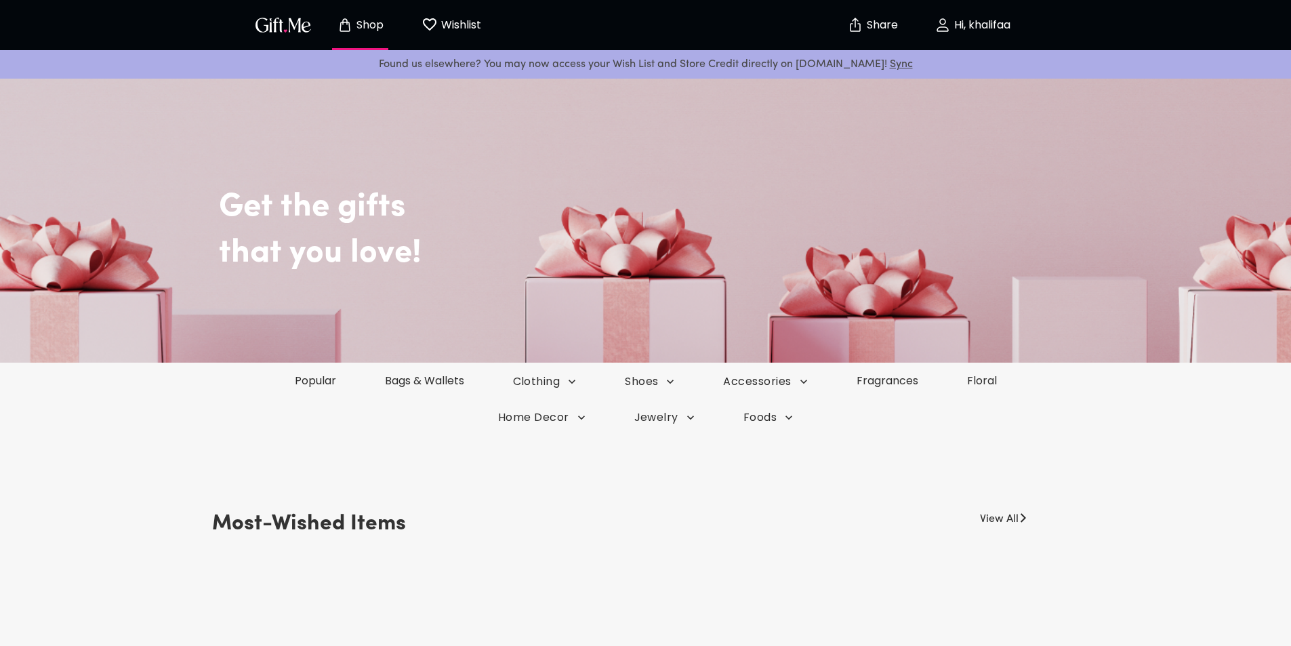
scroll to position [68, 0]
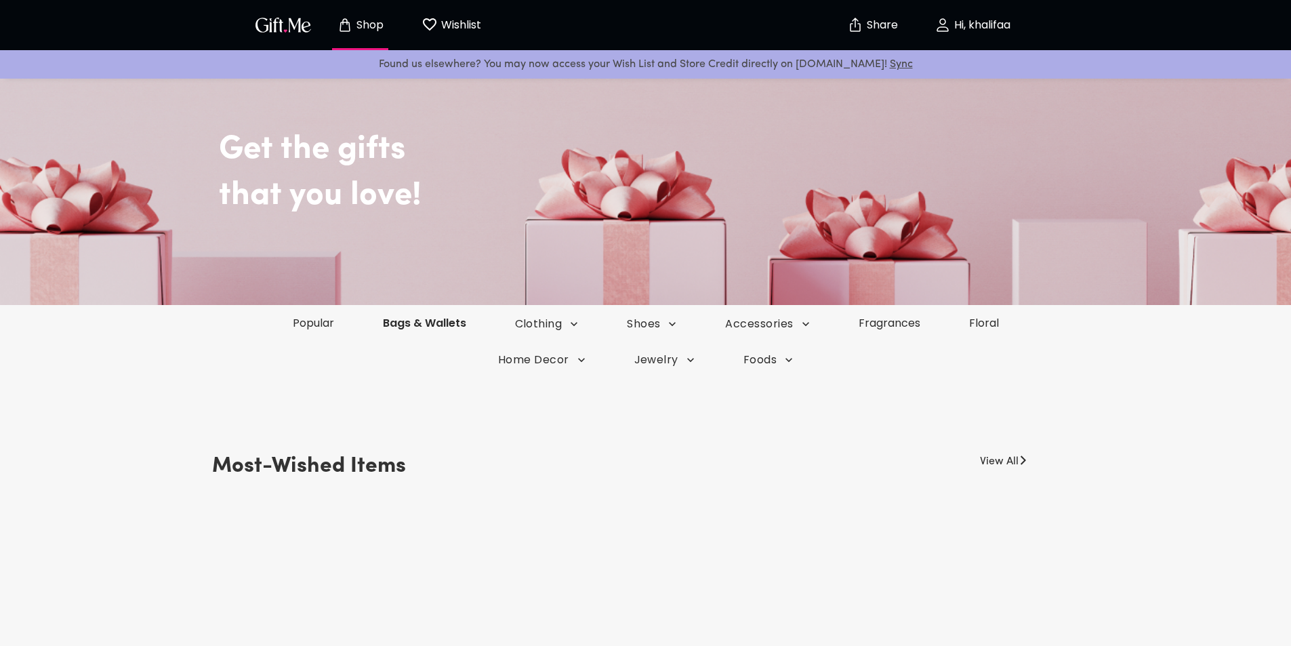
click at [419, 324] on link "Bags & Wallets" at bounding box center [424, 323] width 132 height 16
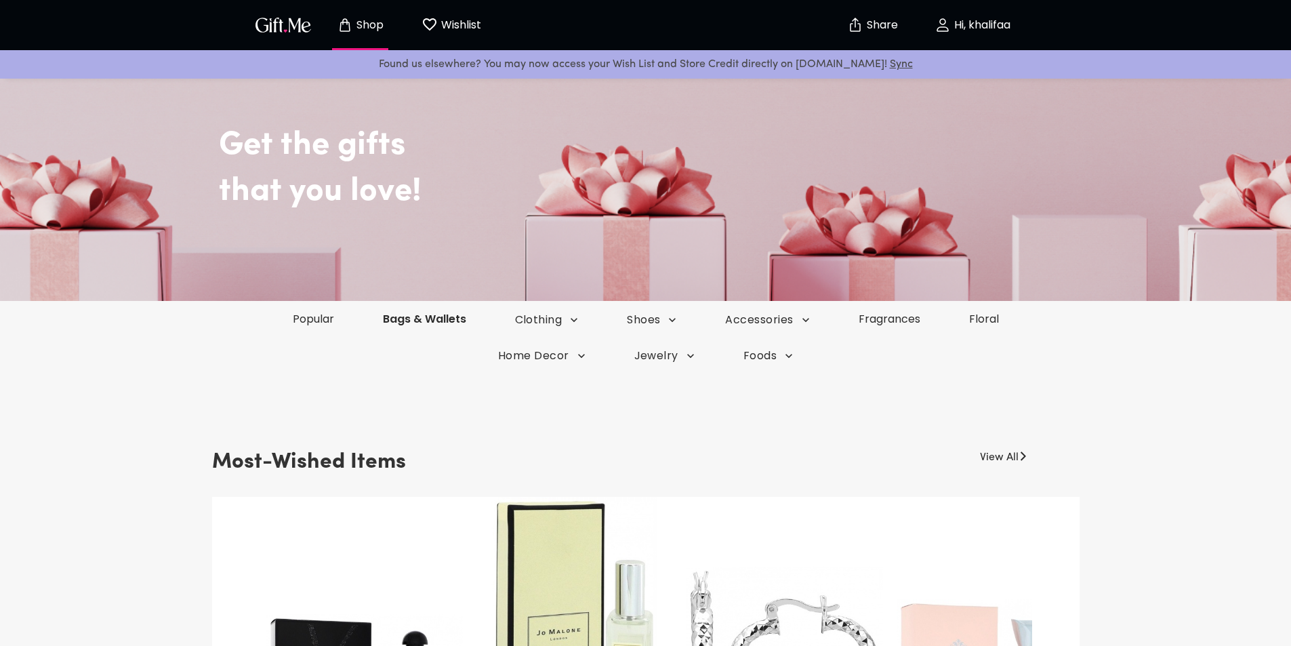
scroll to position [177, 0]
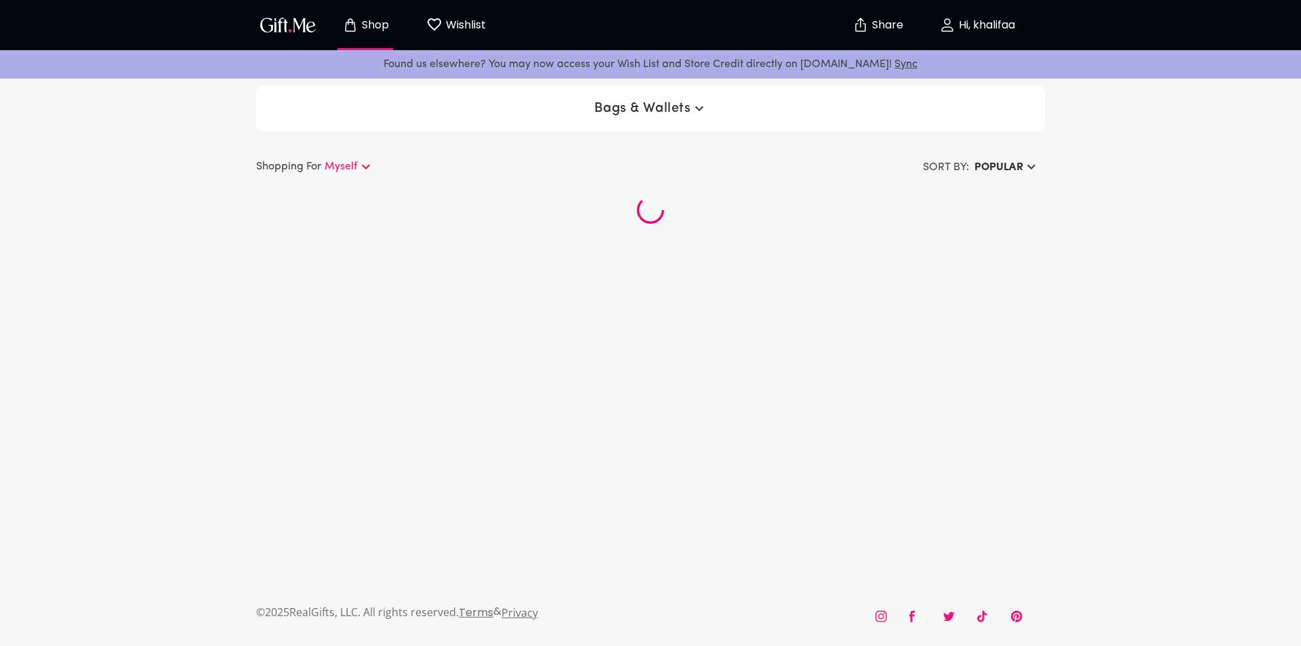
click at [797, 65] on p "Found us elsewhere? You may now access your Wish List and Store Credit directly…" at bounding box center [650, 65] width 1279 height 18
click at [894, 62] on link "Sync" at bounding box center [905, 64] width 23 height 11
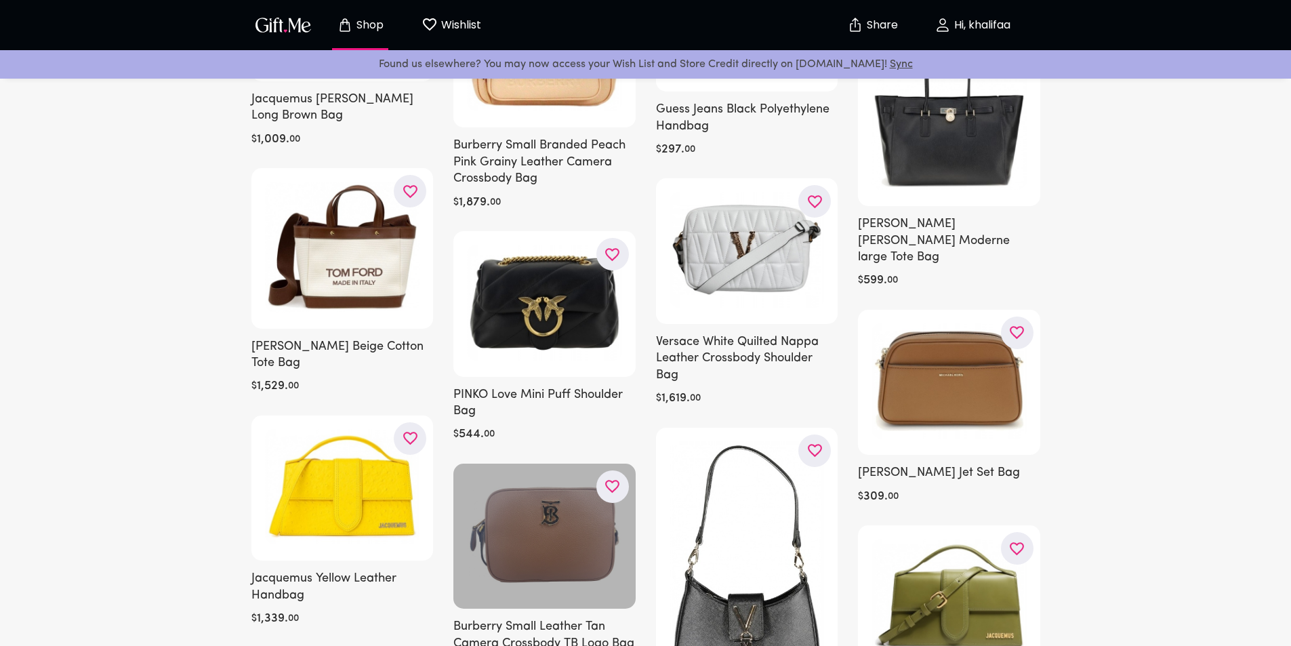
scroll to position [1084, 0]
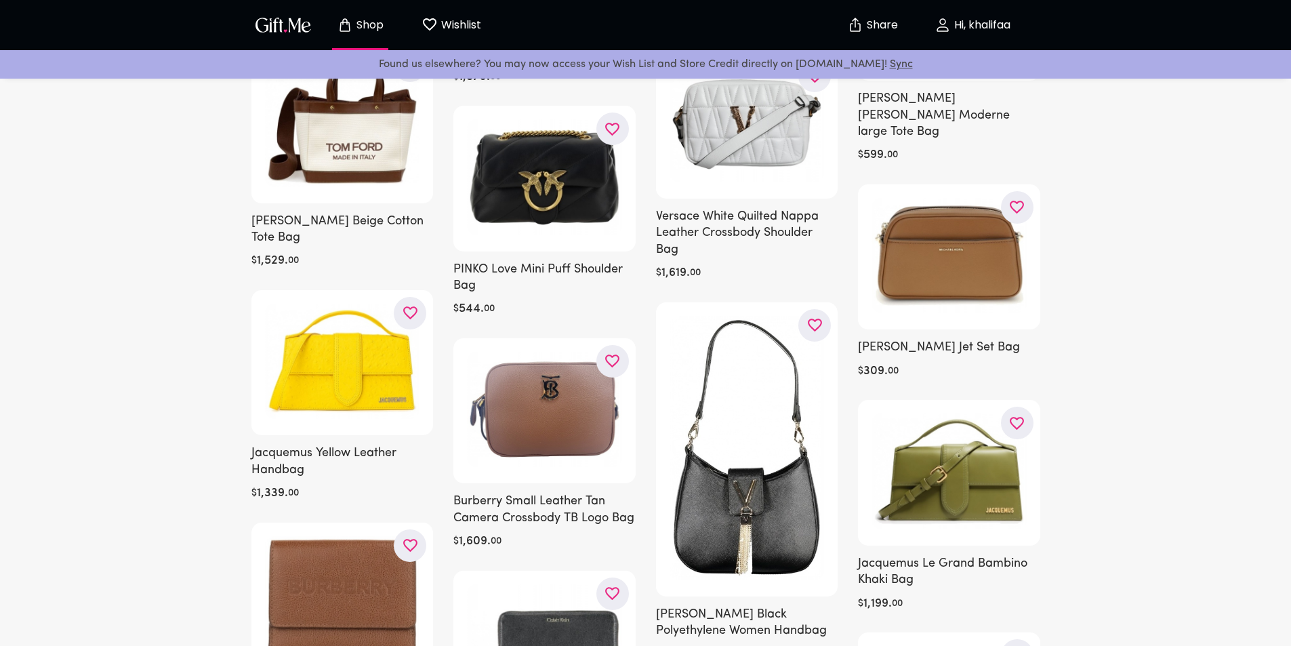
drag, startPoint x: 105, startPoint y: 459, endPoint x: 103, endPoint y: 421, distance: 37.3
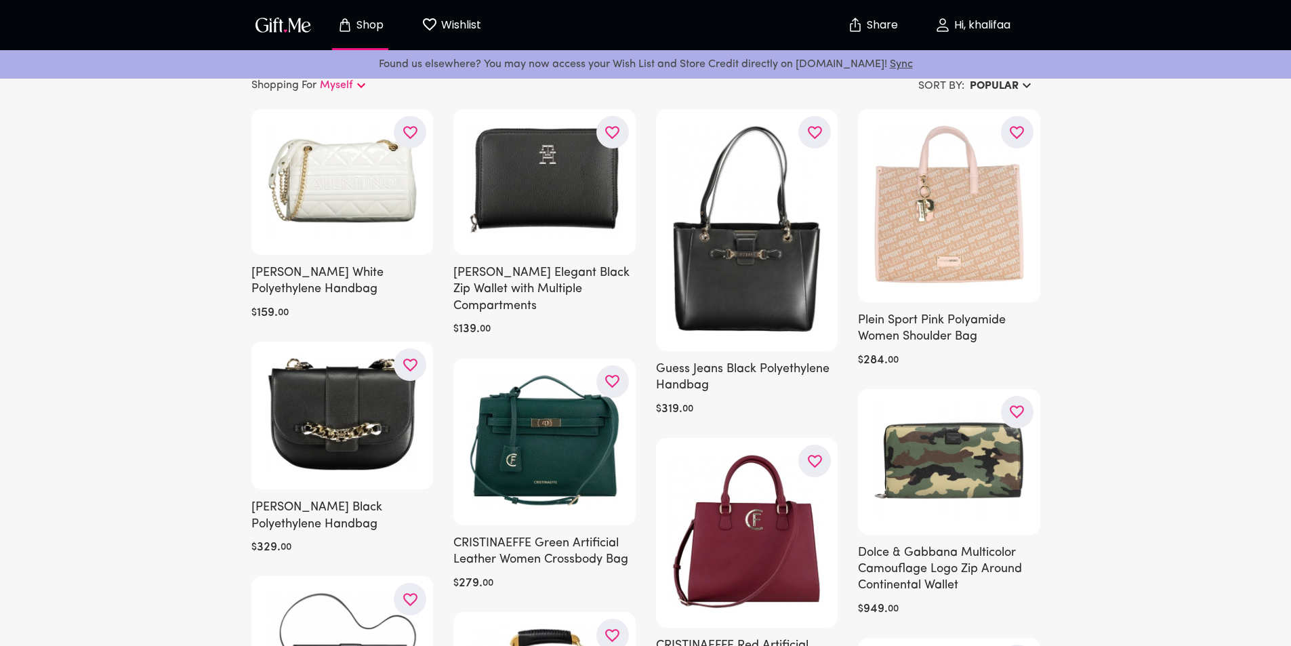
scroll to position [0, 0]
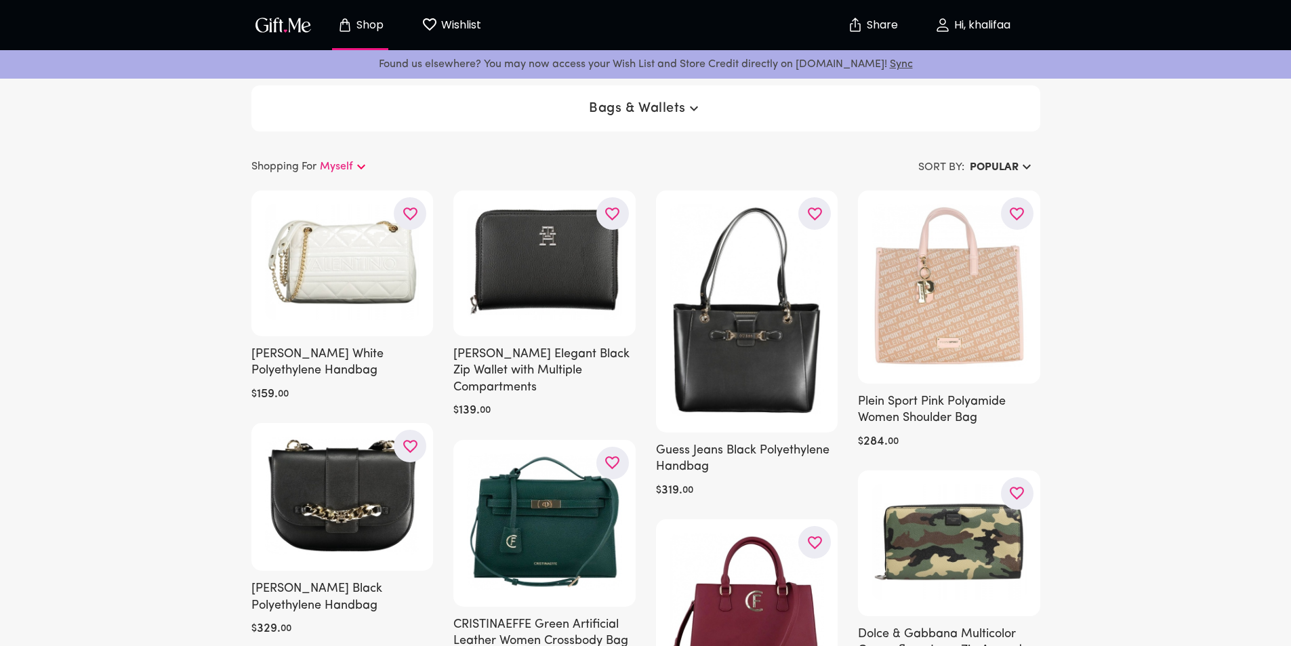
click at [299, 20] on img "button" at bounding box center [283, 25] width 61 height 20
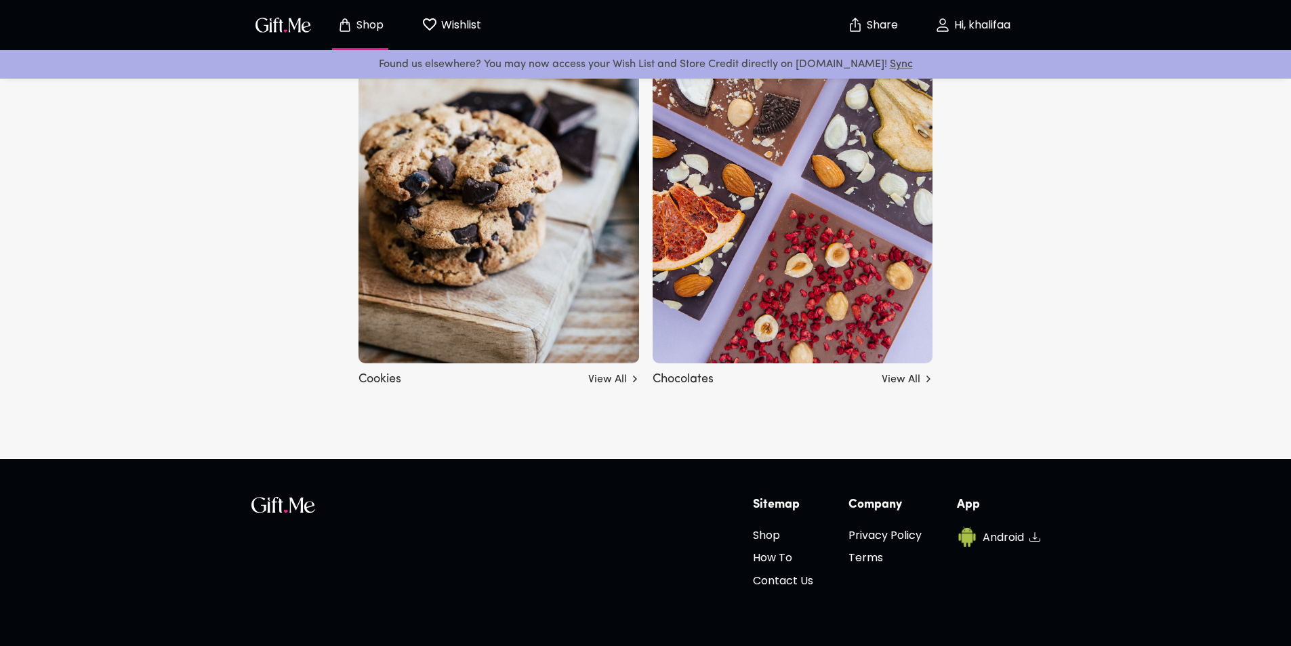
scroll to position [4841, 0]
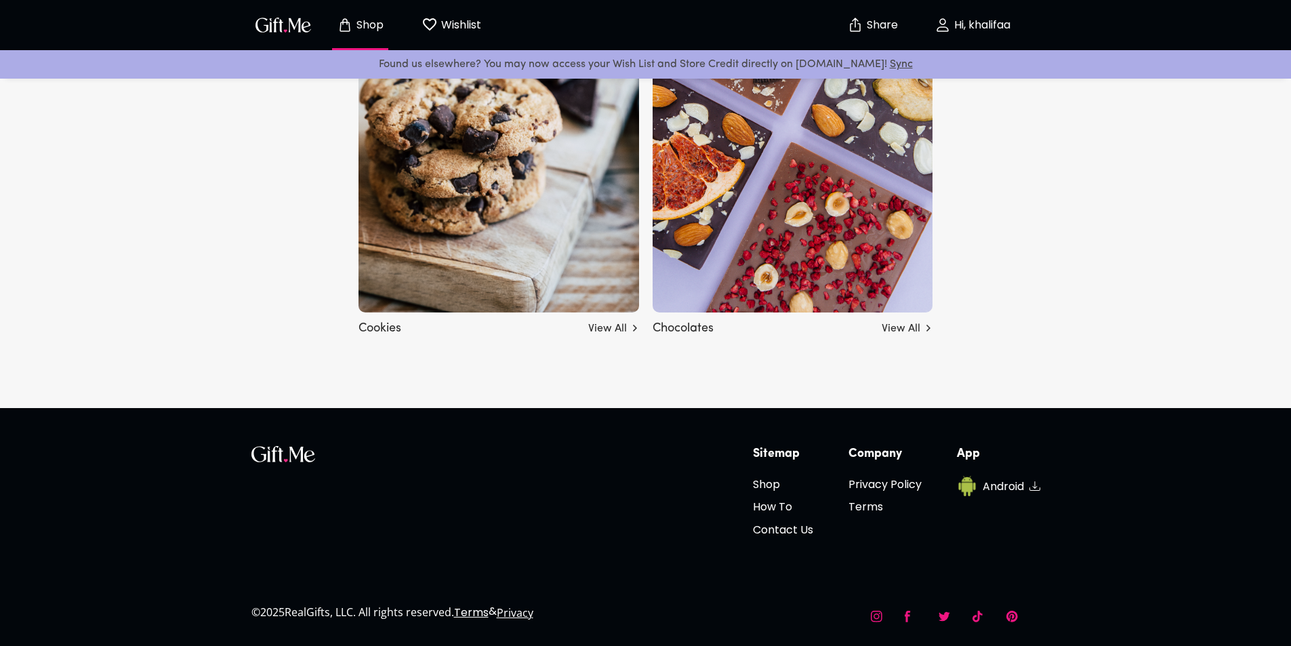
drag, startPoint x: 661, startPoint y: 417, endPoint x: 673, endPoint y: 354, distance: 64.2
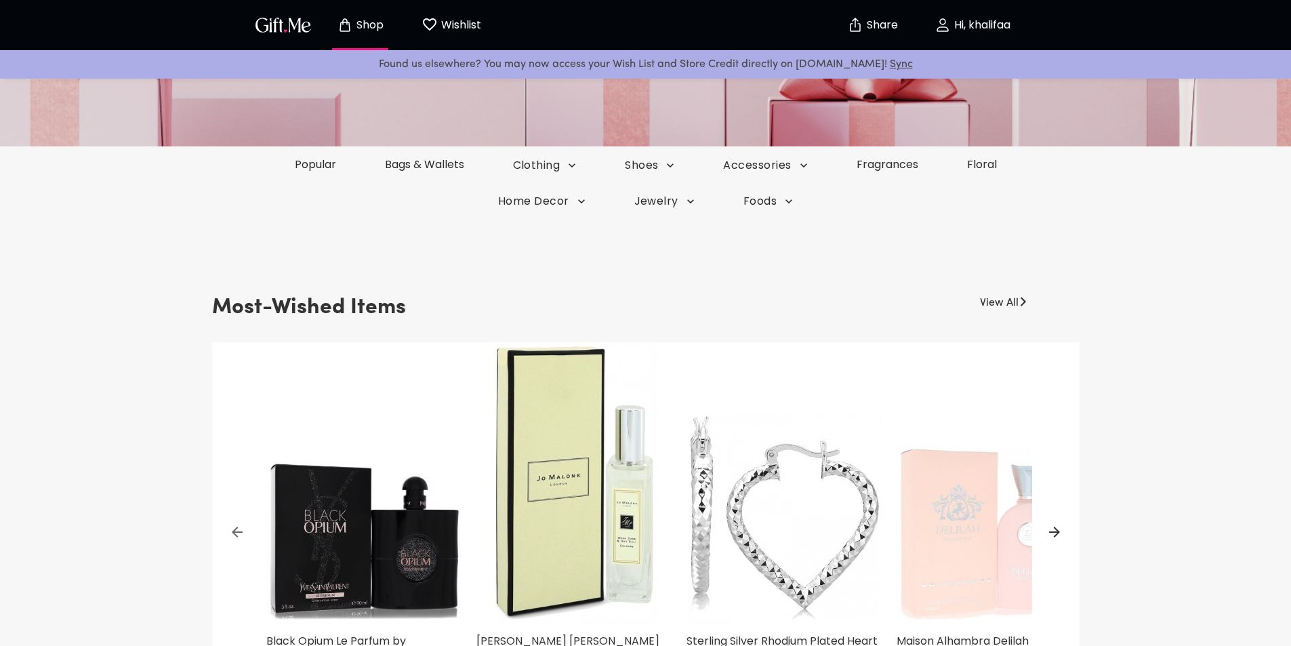
scroll to position [0, 0]
